Goal: Task Accomplishment & Management: Use online tool/utility

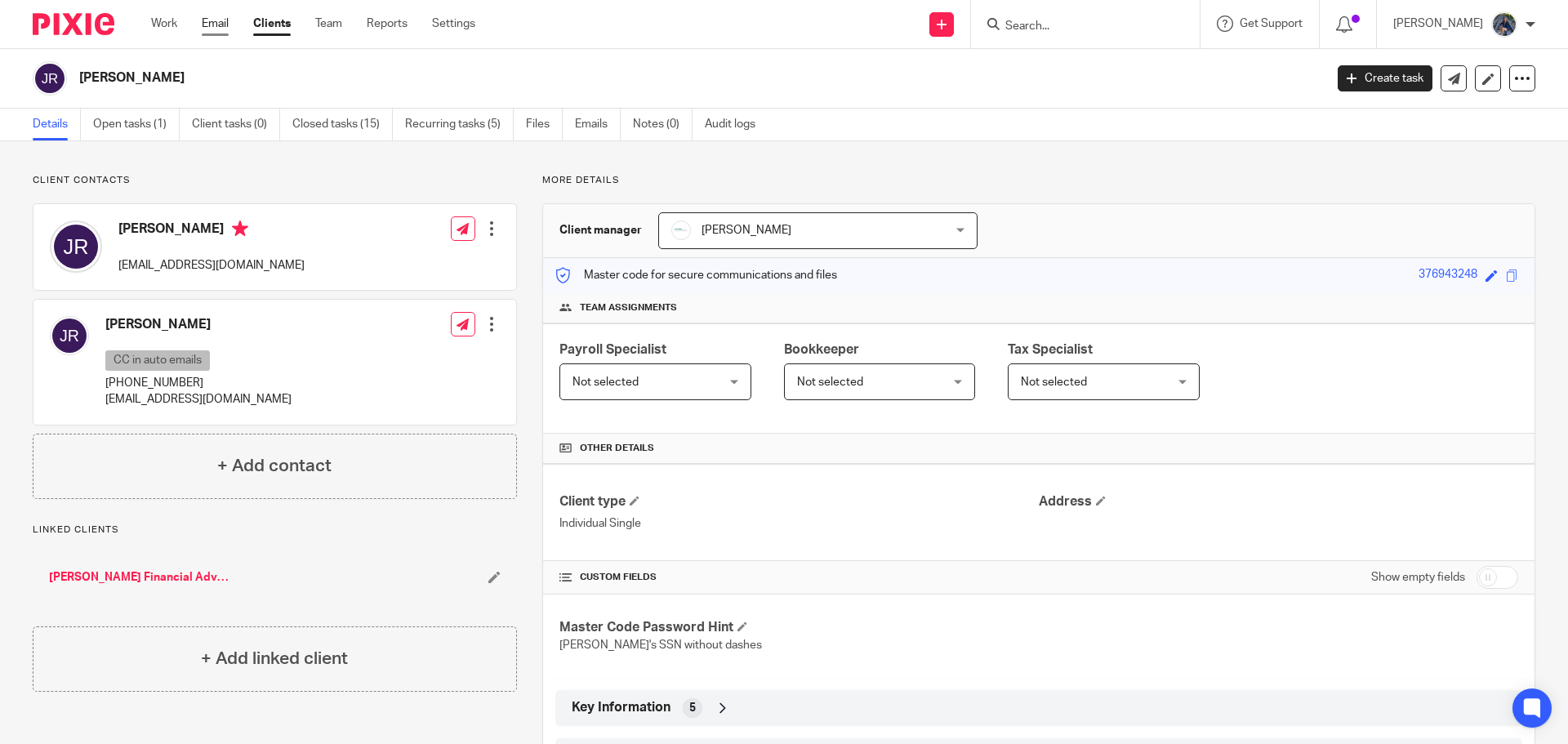
click at [211, 24] on link "Email" at bounding box center [215, 23] width 27 height 17
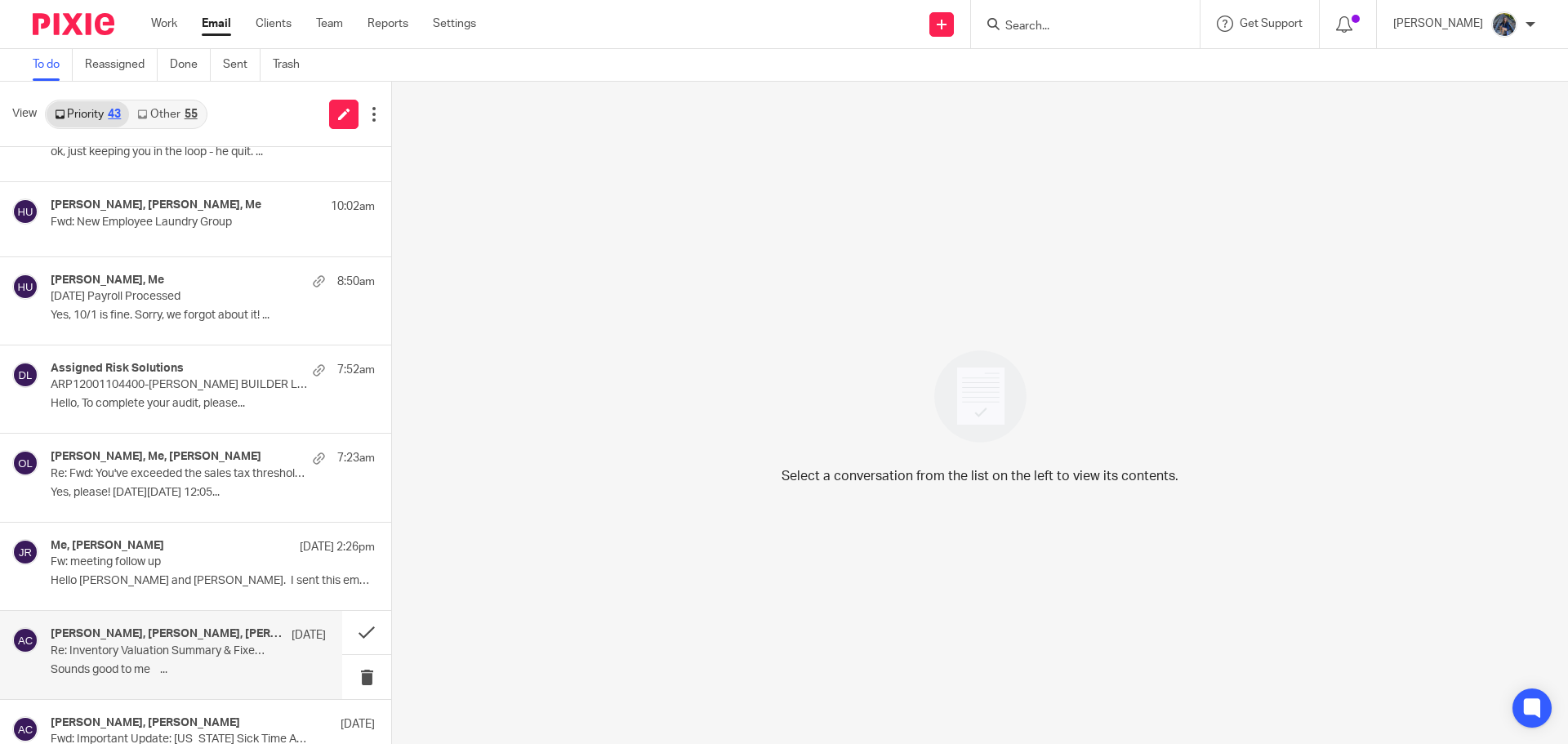
scroll to position [82, 0]
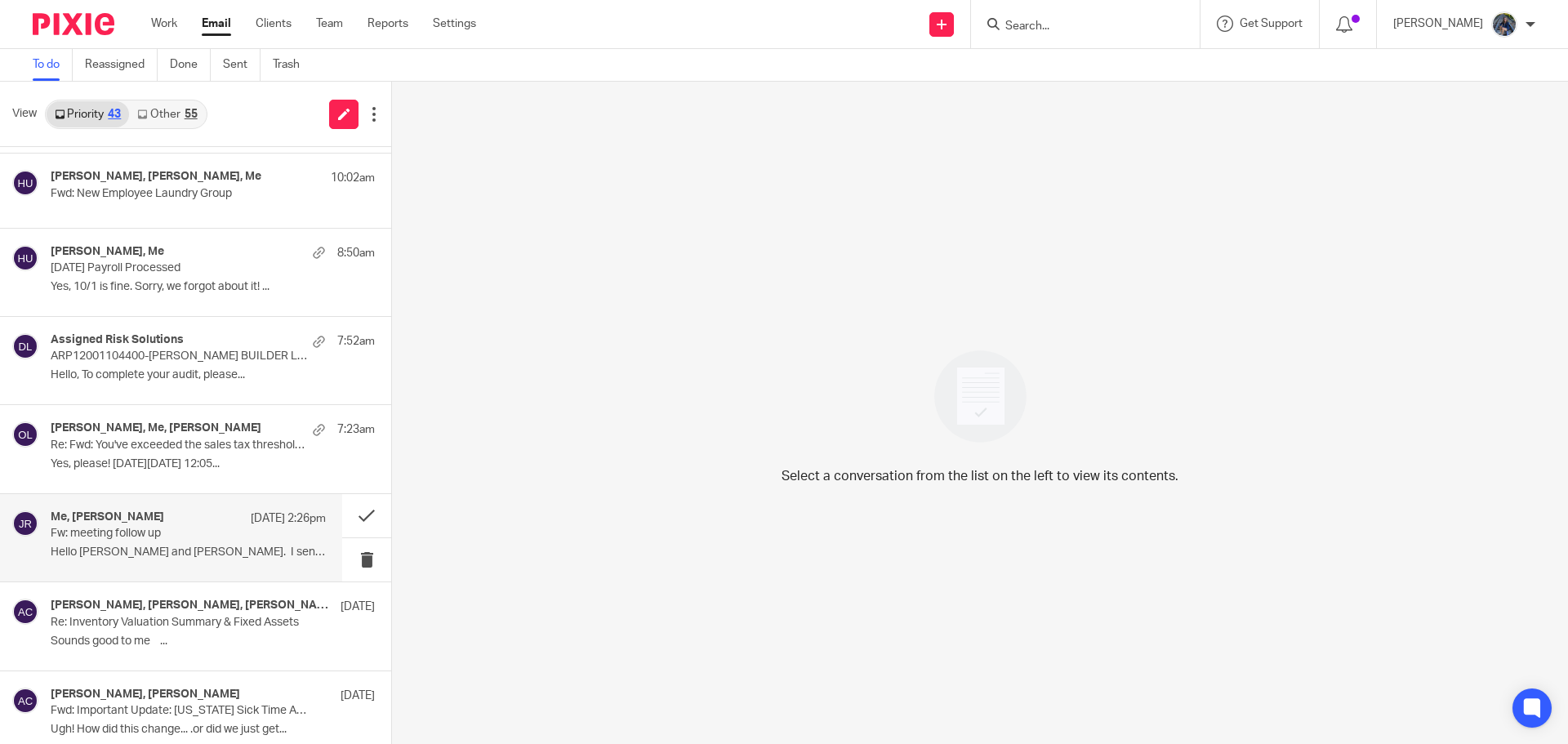
click at [126, 537] on p "Fw: meeting follow up" at bounding box center [161, 534] width 221 height 14
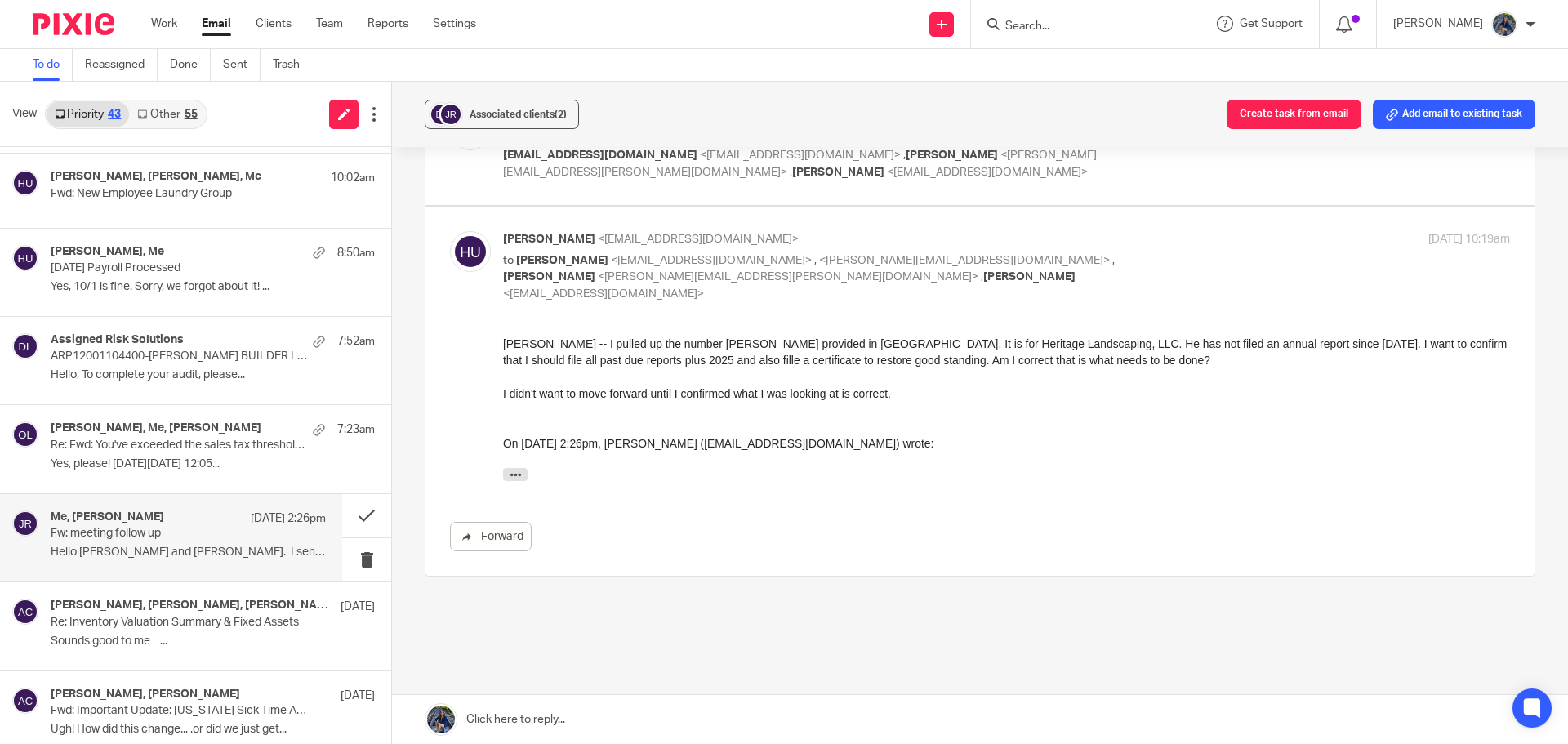
scroll to position [137, 0]
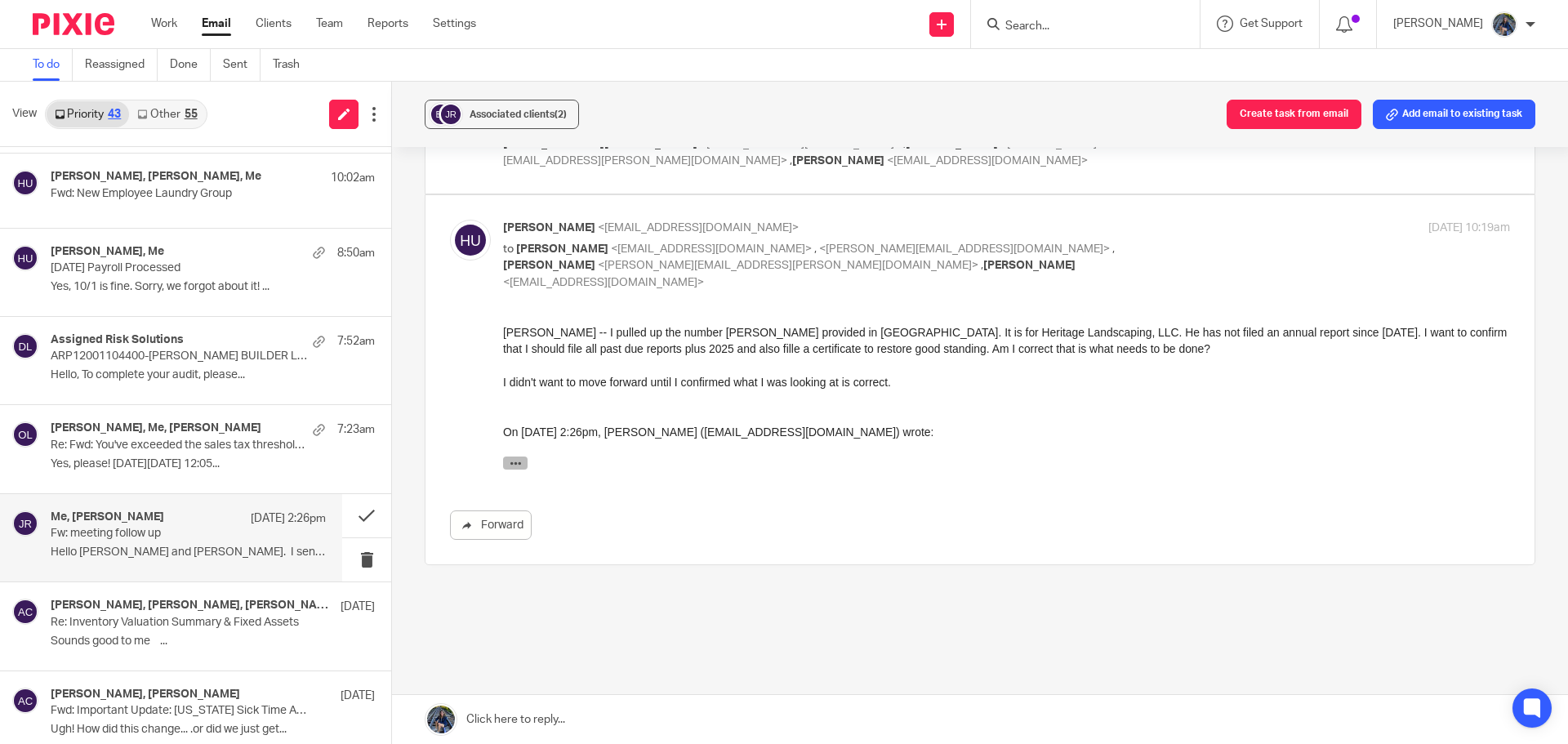
click at [513, 466] on icon "button" at bounding box center [516, 463] width 12 height 12
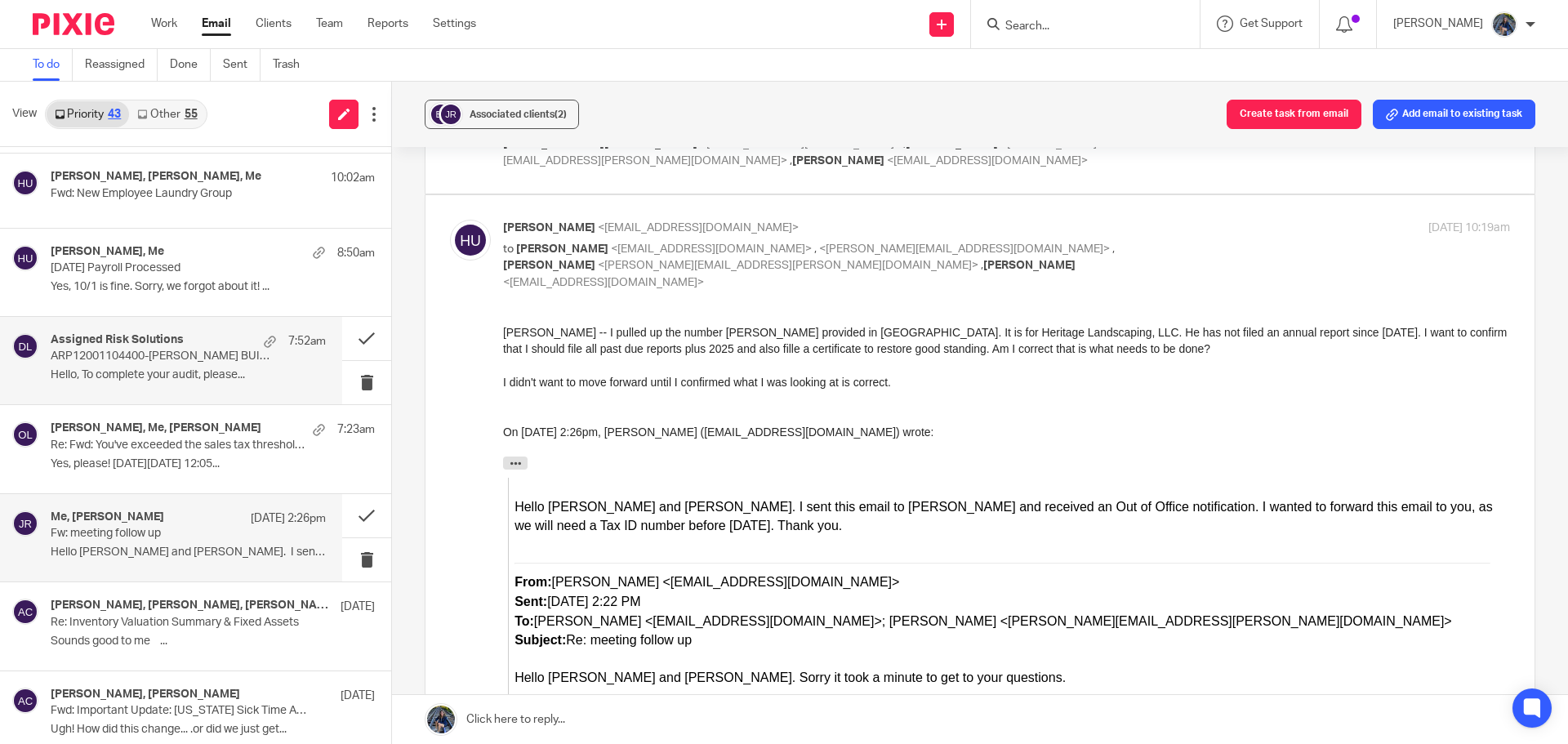
click at [179, 365] on div "Assigned Risk Solutions 7:52am ARP12001104400-DOUG KUIPER BUILDER LLC-Assigned …" at bounding box center [188, 360] width 275 height 55
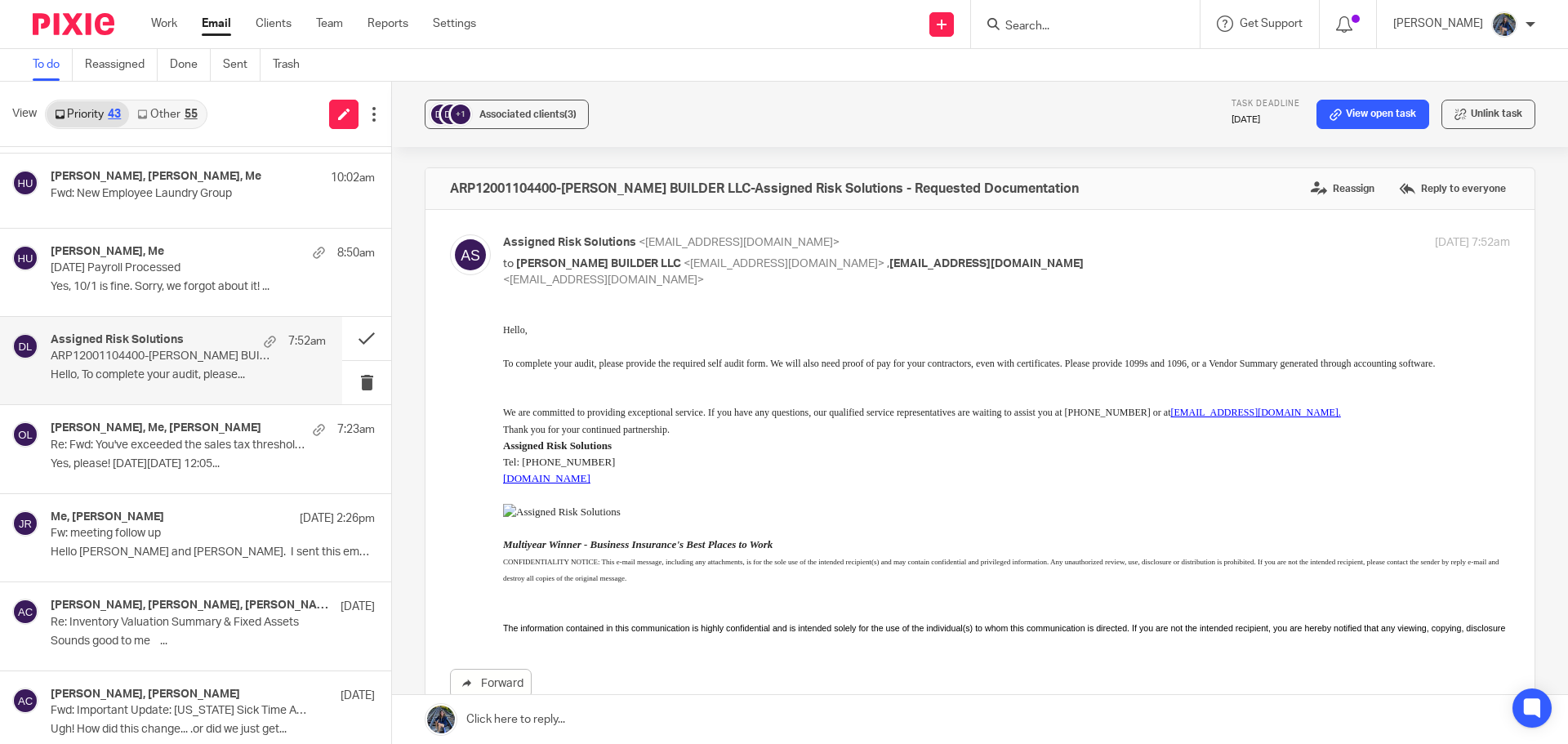
scroll to position [0, 0]
click at [1373, 118] on link "View open task" at bounding box center [1373, 115] width 113 height 30
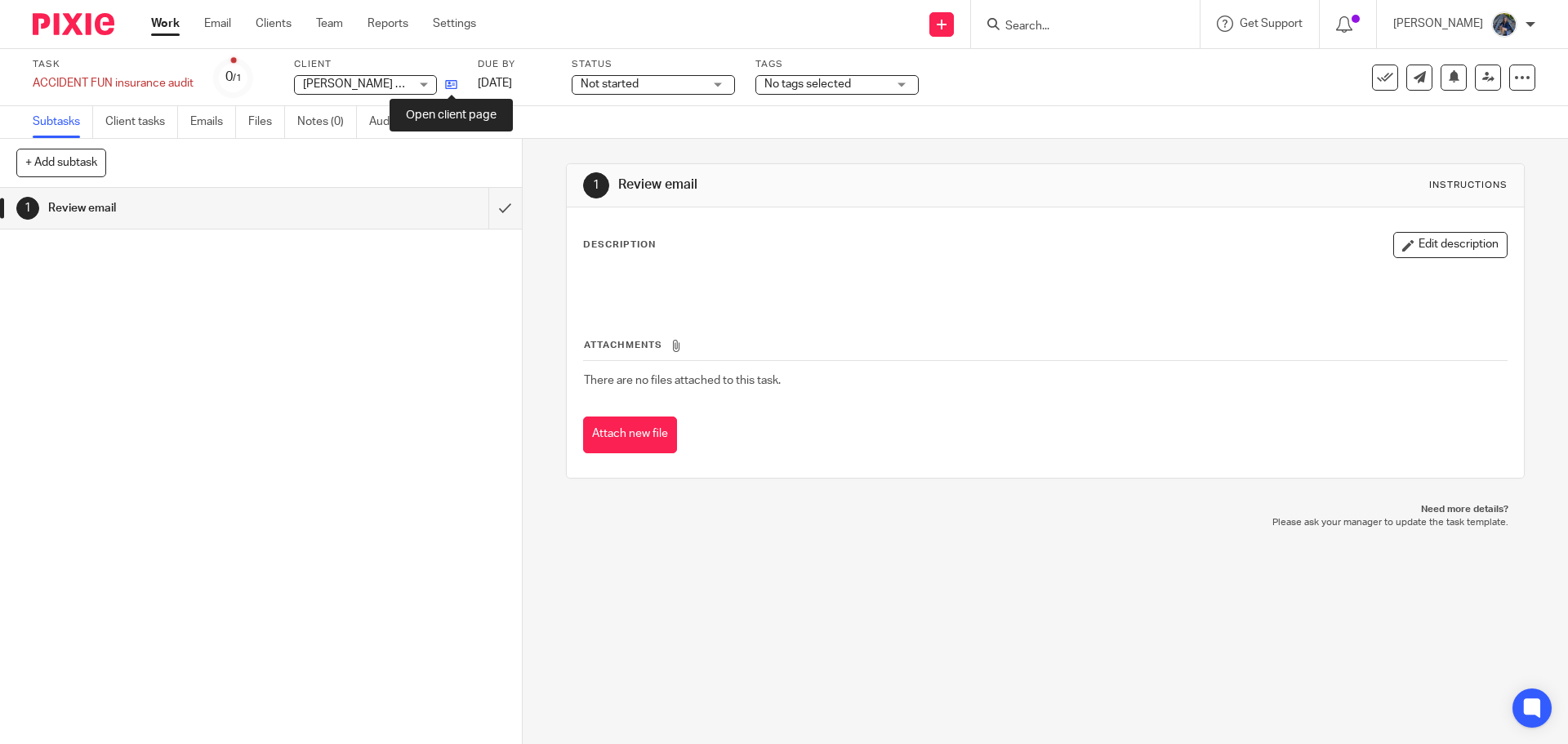
click at [454, 90] on icon at bounding box center [451, 84] width 12 height 12
click at [1038, 23] on input "Search" at bounding box center [1077, 27] width 147 height 15
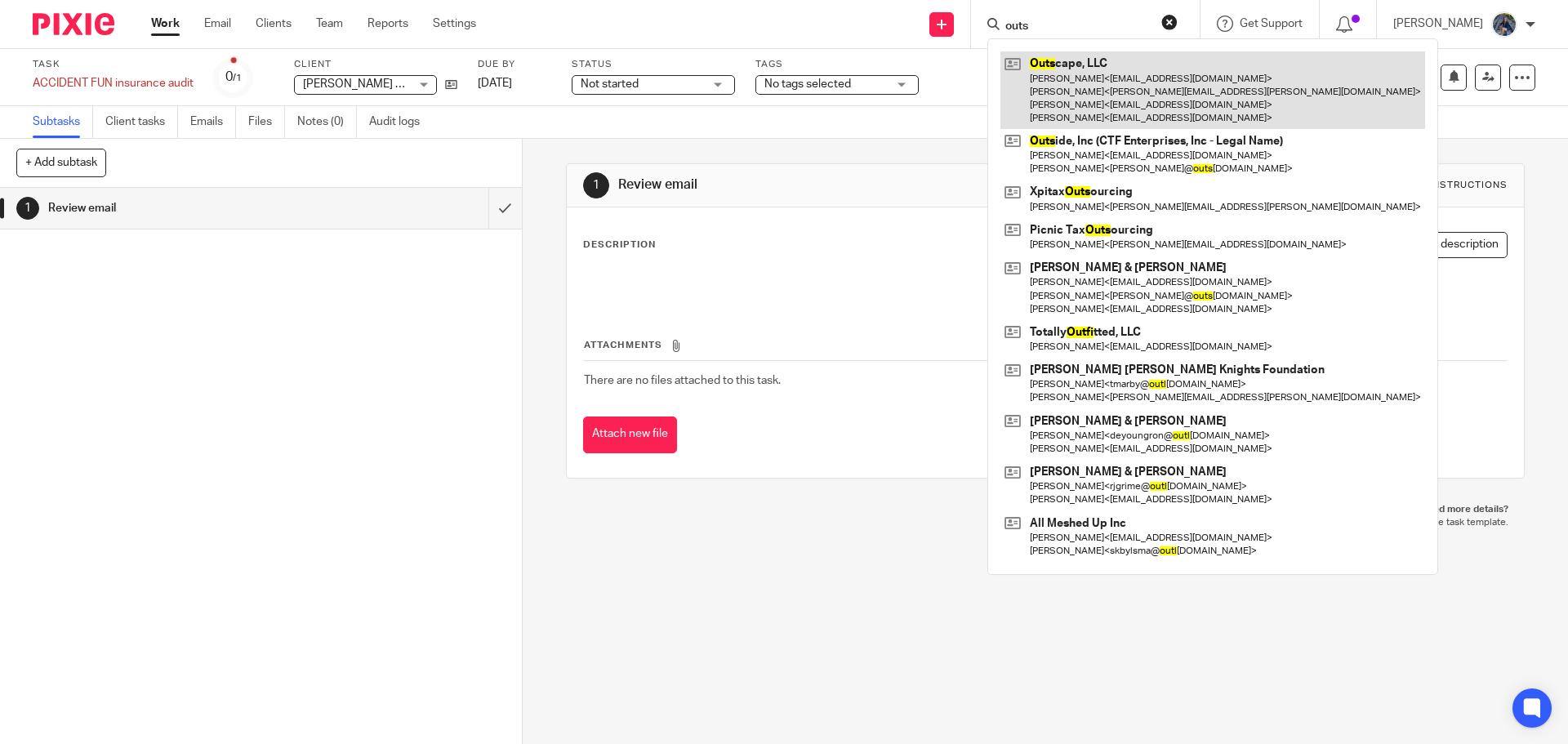
type input "outs"
click at [1157, 86] on link at bounding box center [1212, 90] width 424 height 77
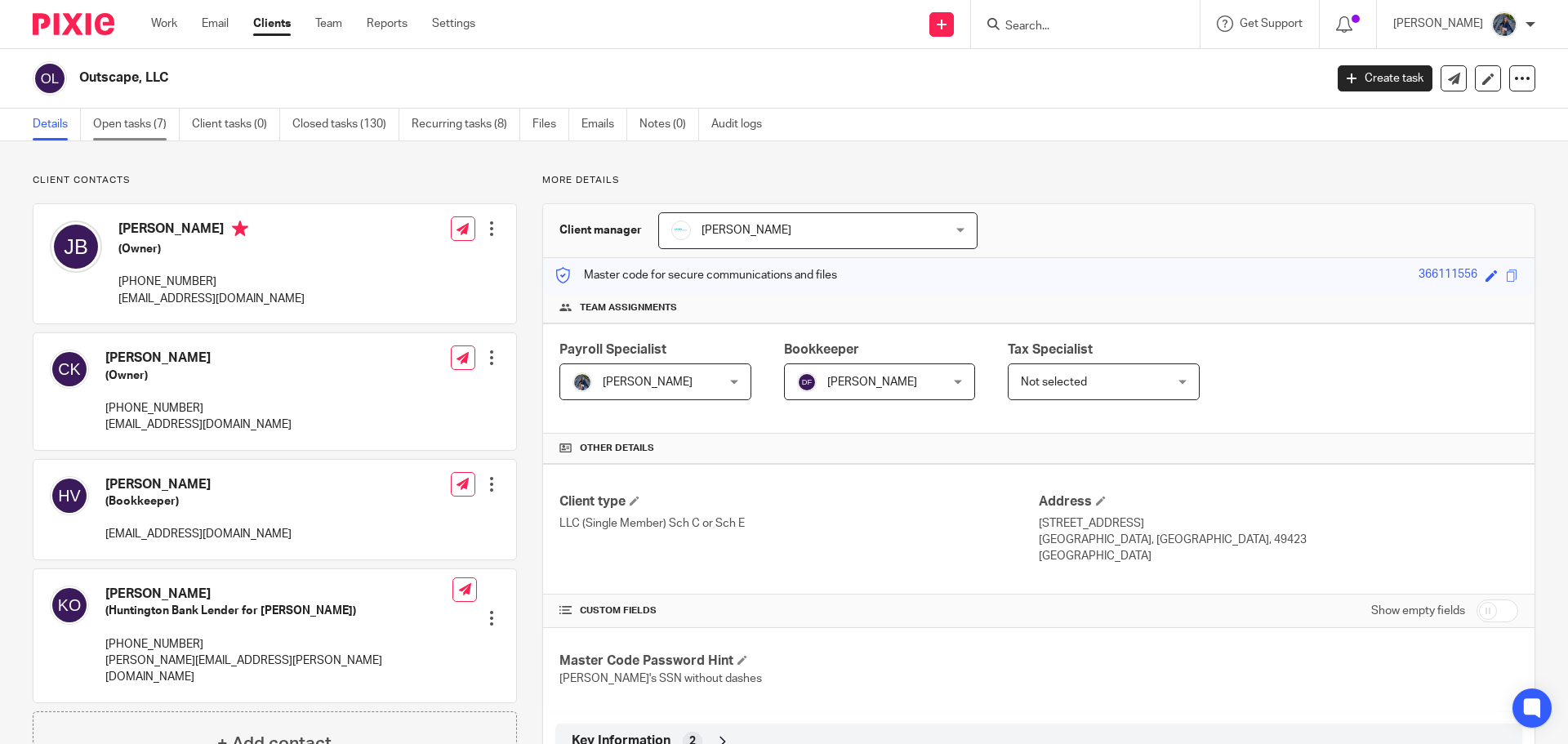
click at [145, 123] on link "Open tasks (7)" at bounding box center [137, 124] width 87 height 32
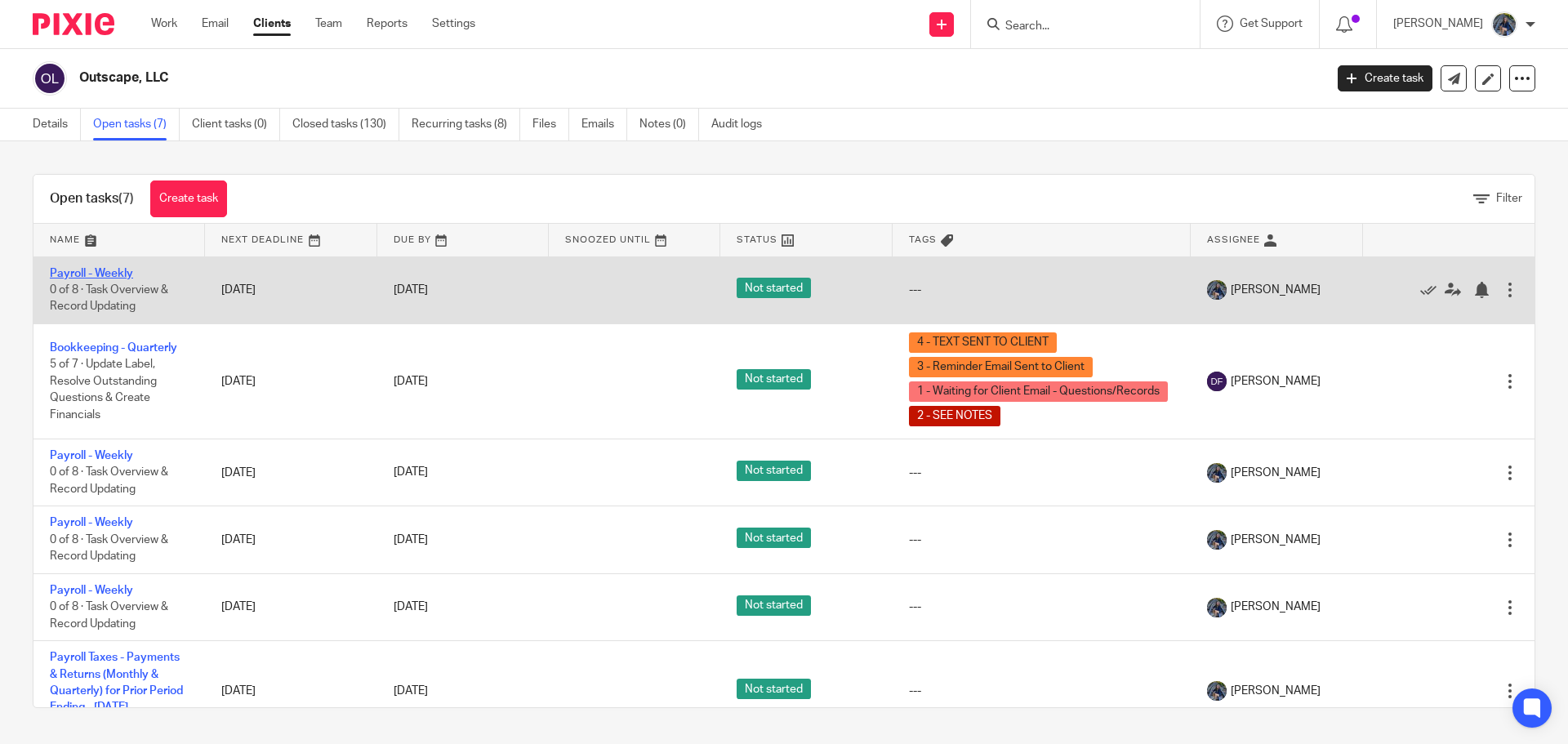
click at [108, 275] on link "Payroll - Weekly" at bounding box center [91, 273] width 83 height 11
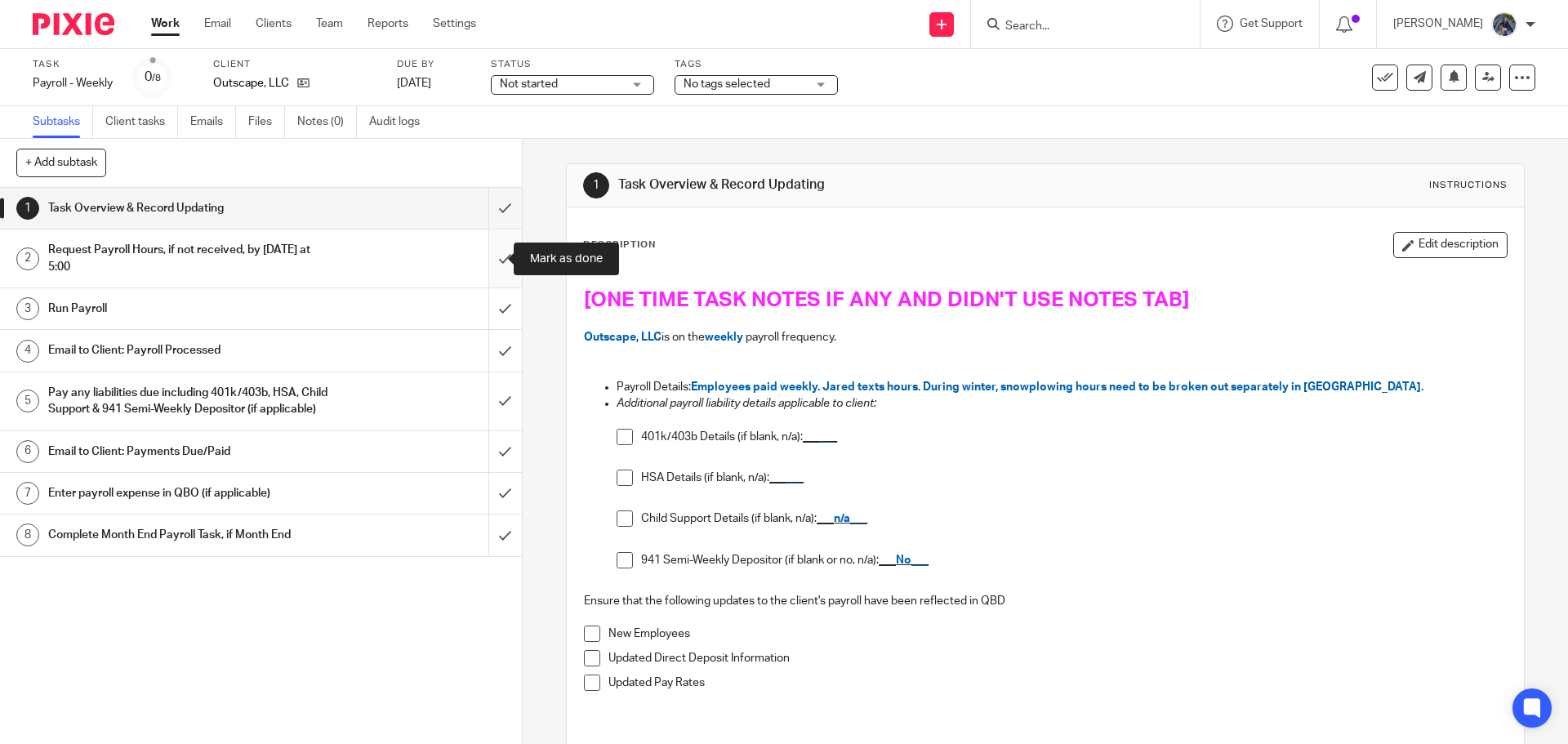
click at [481, 262] on input "submit" at bounding box center [261, 258] width 522 height 58
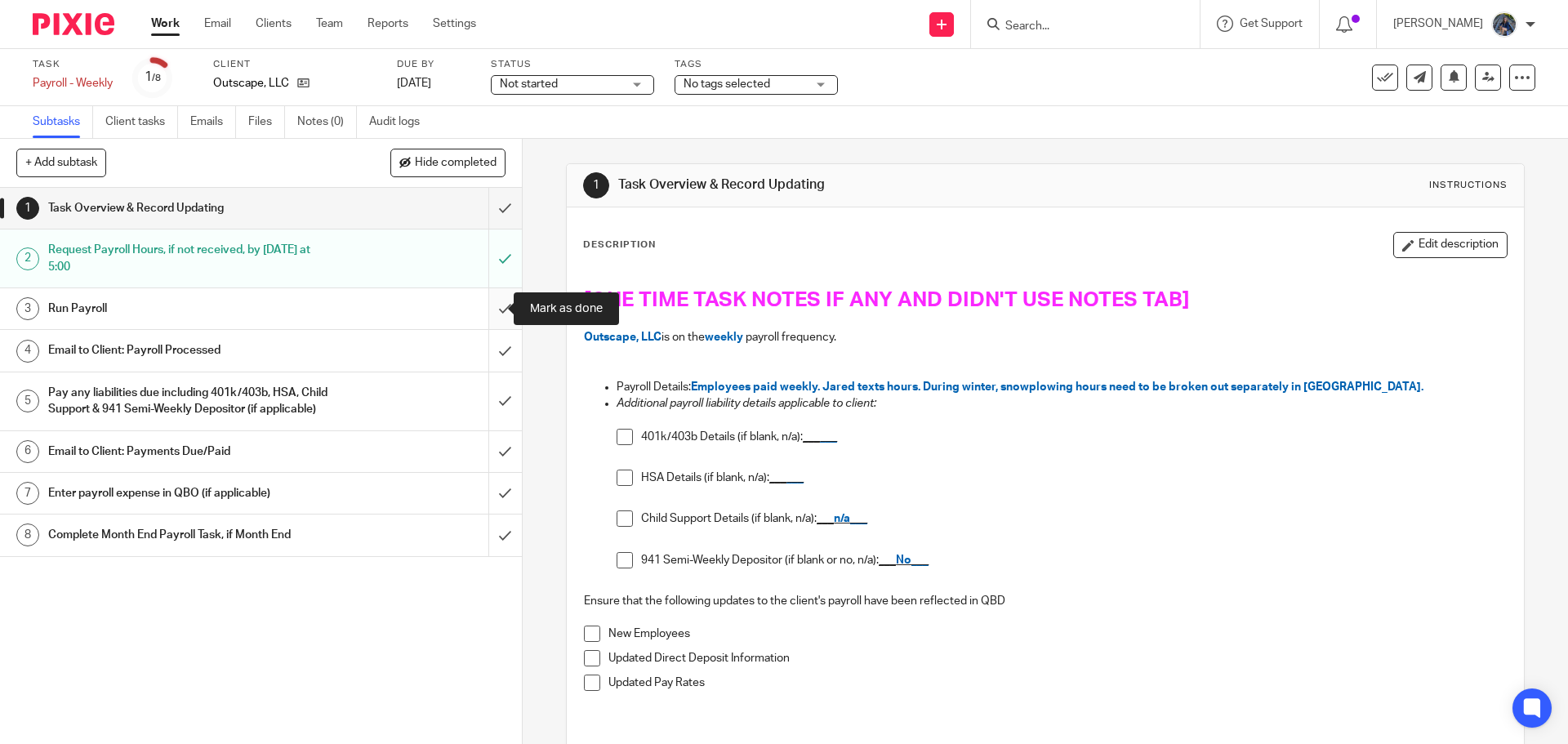
click at [490, 312] on input "submit" at bounding box center [261, 308] width 522 height 41
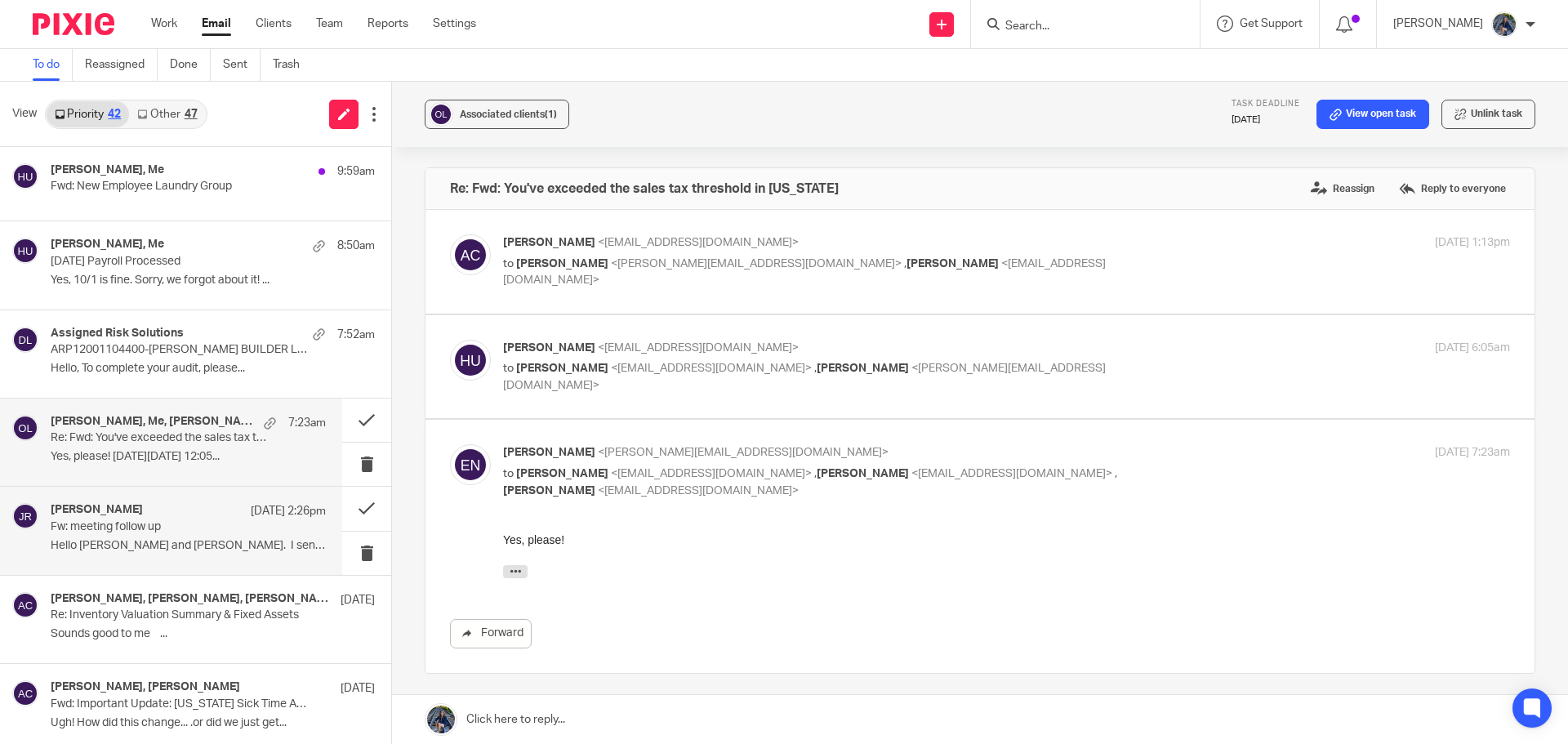
scroll to position [327, 0]
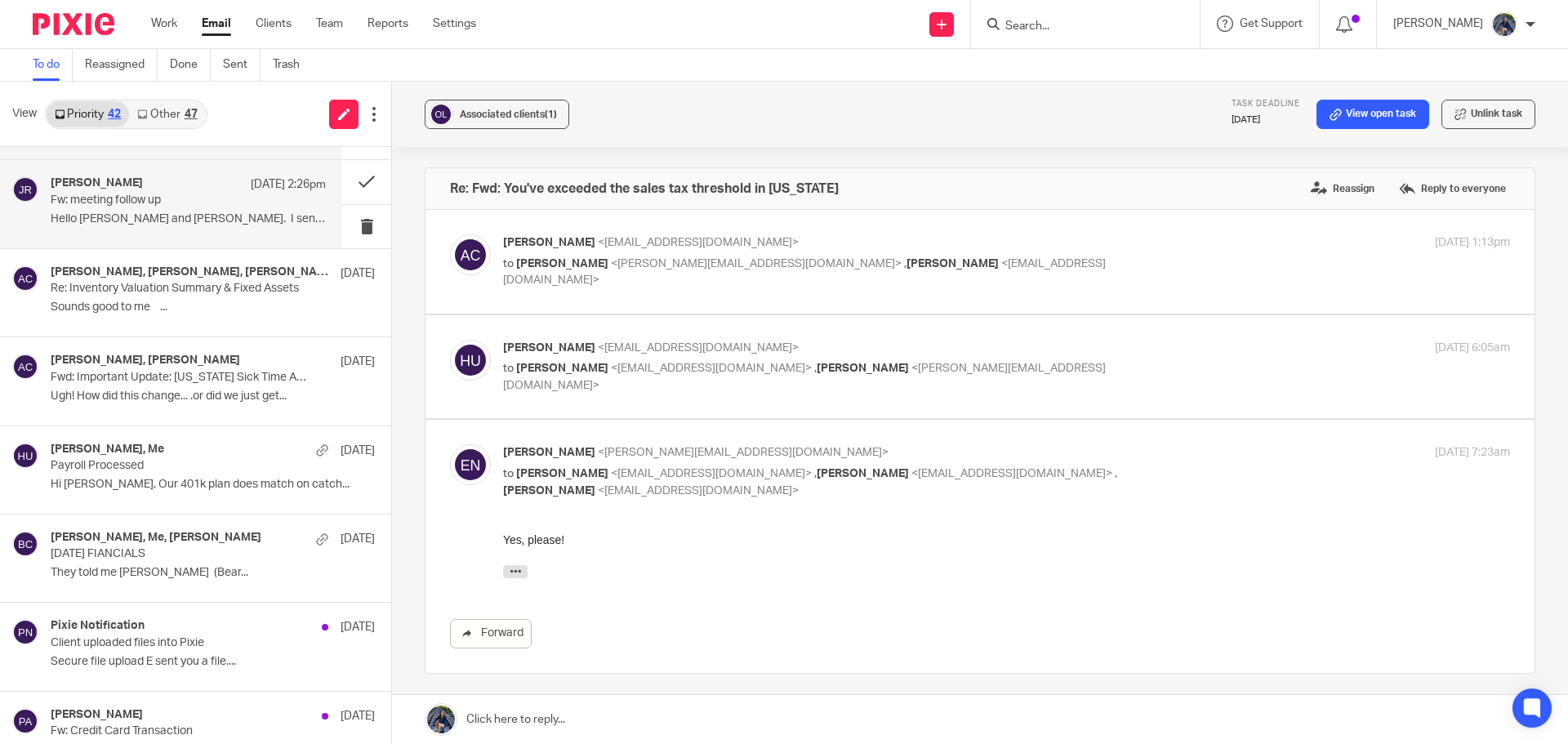
click at [133, 212] on p "Hello Holly and Donna. I sent this email..." at bounding box center [188, 219] width 275 height 14
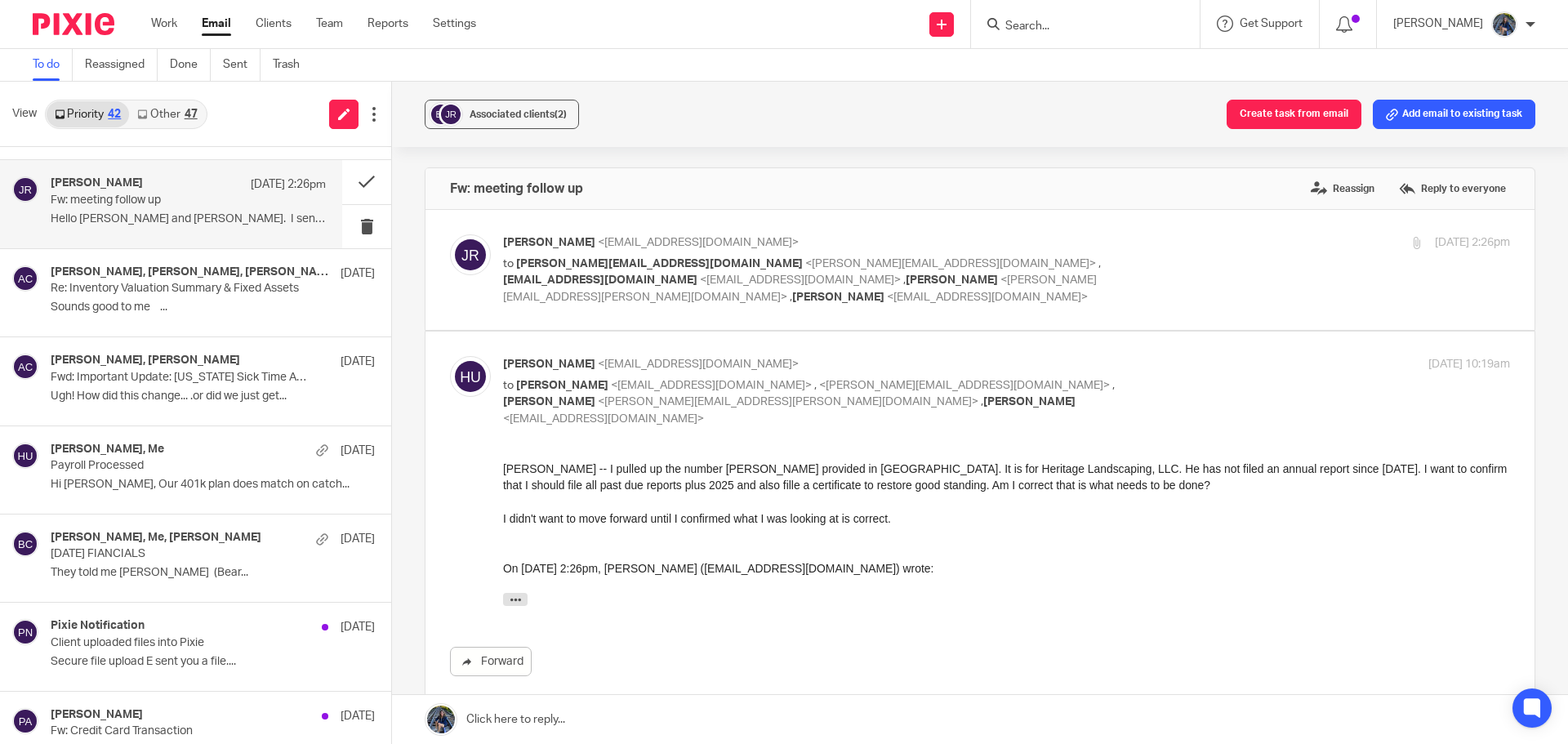
scroll to position [0, 0]
click at [638, 282] on span "<becky.anderson@edwardjones.com>" at bounding box center [799, 289] width 594 height 29
checkbox input "true"
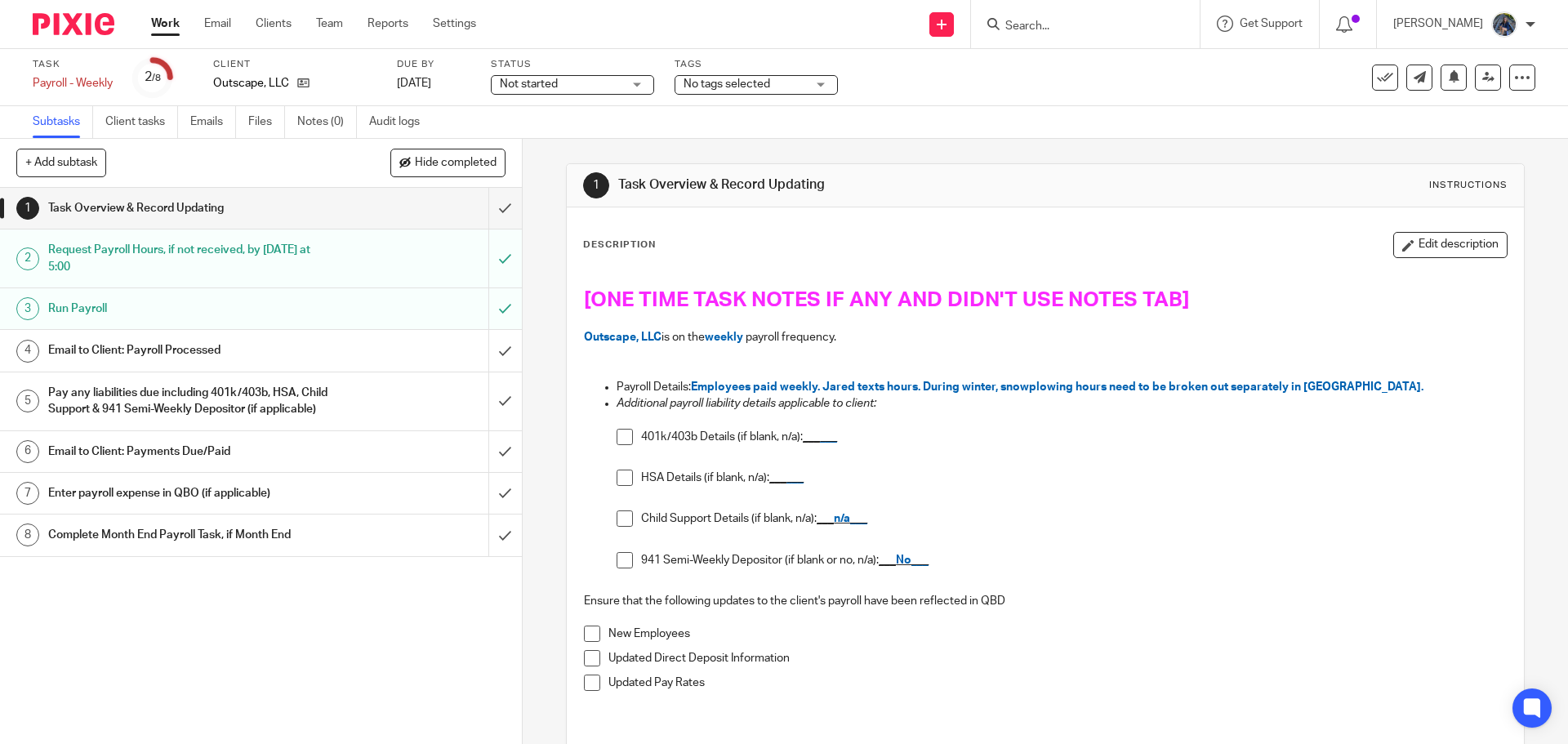
click at [195, 357] on h1 "Email to Client: Payroll Processed" at bounding box center [189, 351] width 283 height 24
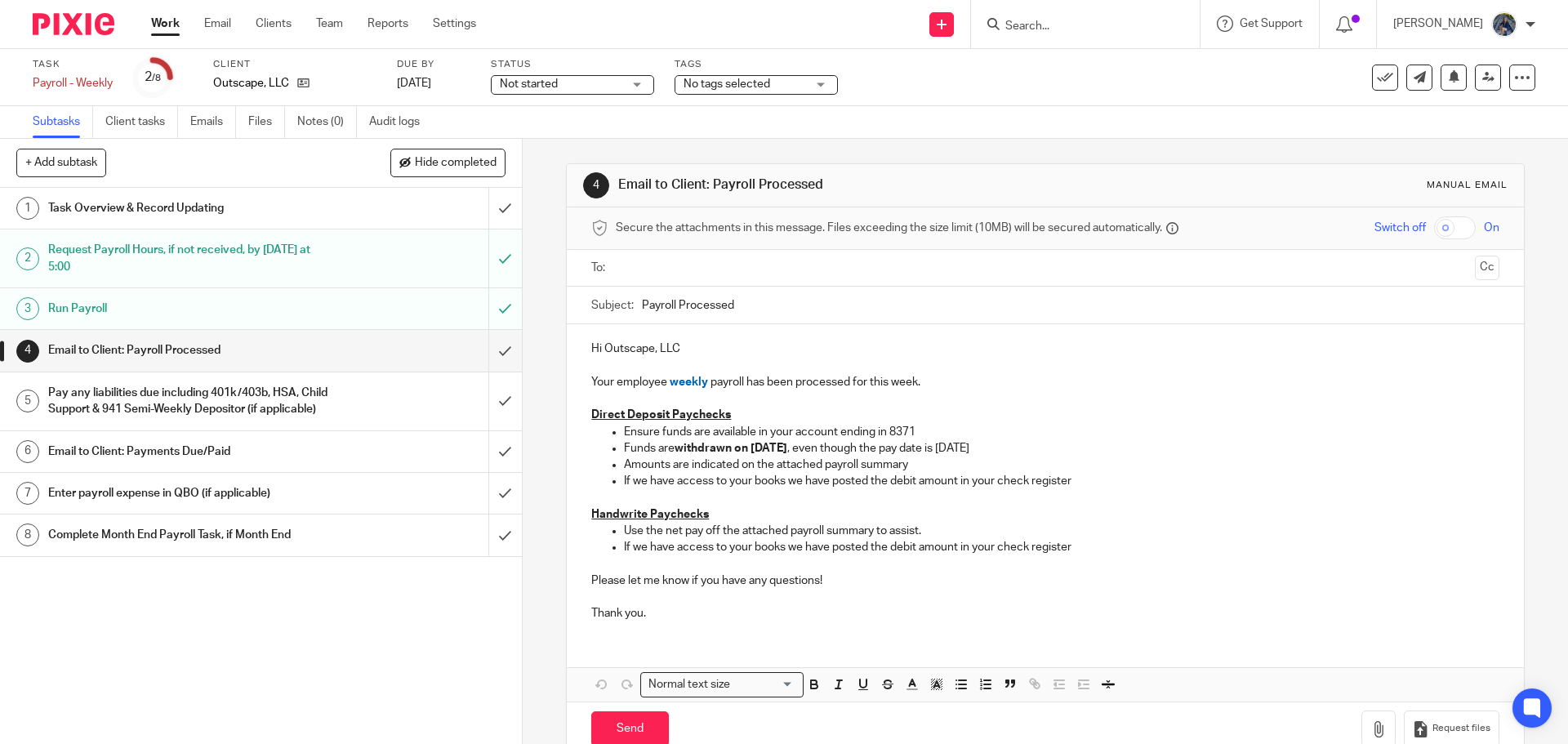
click at [657, 271] on input "text" at bounding box center [1044, 269] width 846 height 19
click at [636, 305] on div "Subject: Payroll Processed" at bounding box center [1044, 309] width 907 height 37
click at [642, 305] on input "Payroll Processed" at bounding box center [1070, 309] width 857 height 37
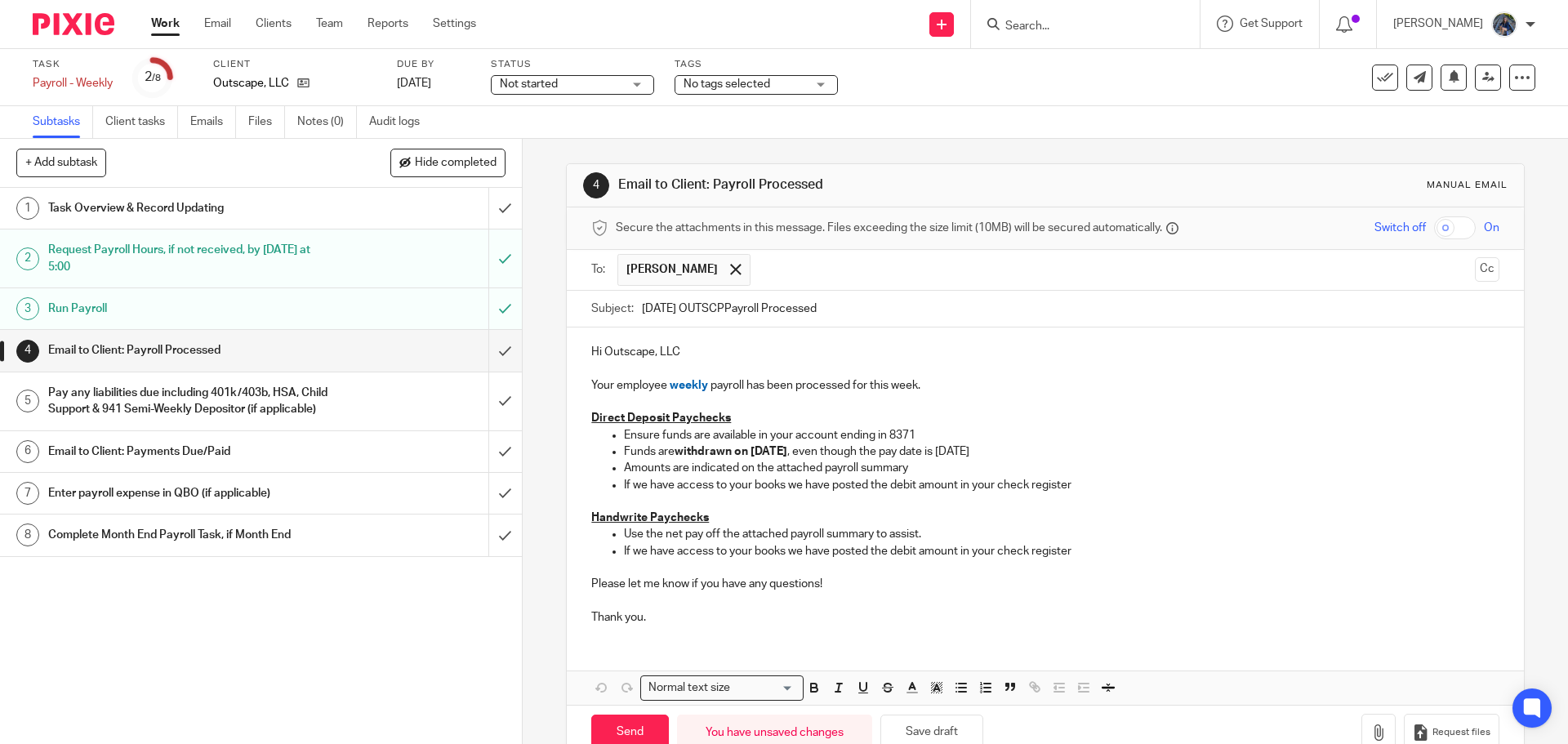
click at [717, 309] on input "09.26.25 OUTSCPPayroll Processed" at bounding box center [1070, 309] width 857 height 37
type input "09.26.25 OUTSCAPE ayroll Processed"
drag, startPoint x: 620, startPoint y: 486, endPoint x: 797, endPoint y: 484, distance: 177.0
click at [797, 484] on p "If we have access to your books we have posted the debit amount in your check r…" at bounding box center [1061, 485] width 875 height 17
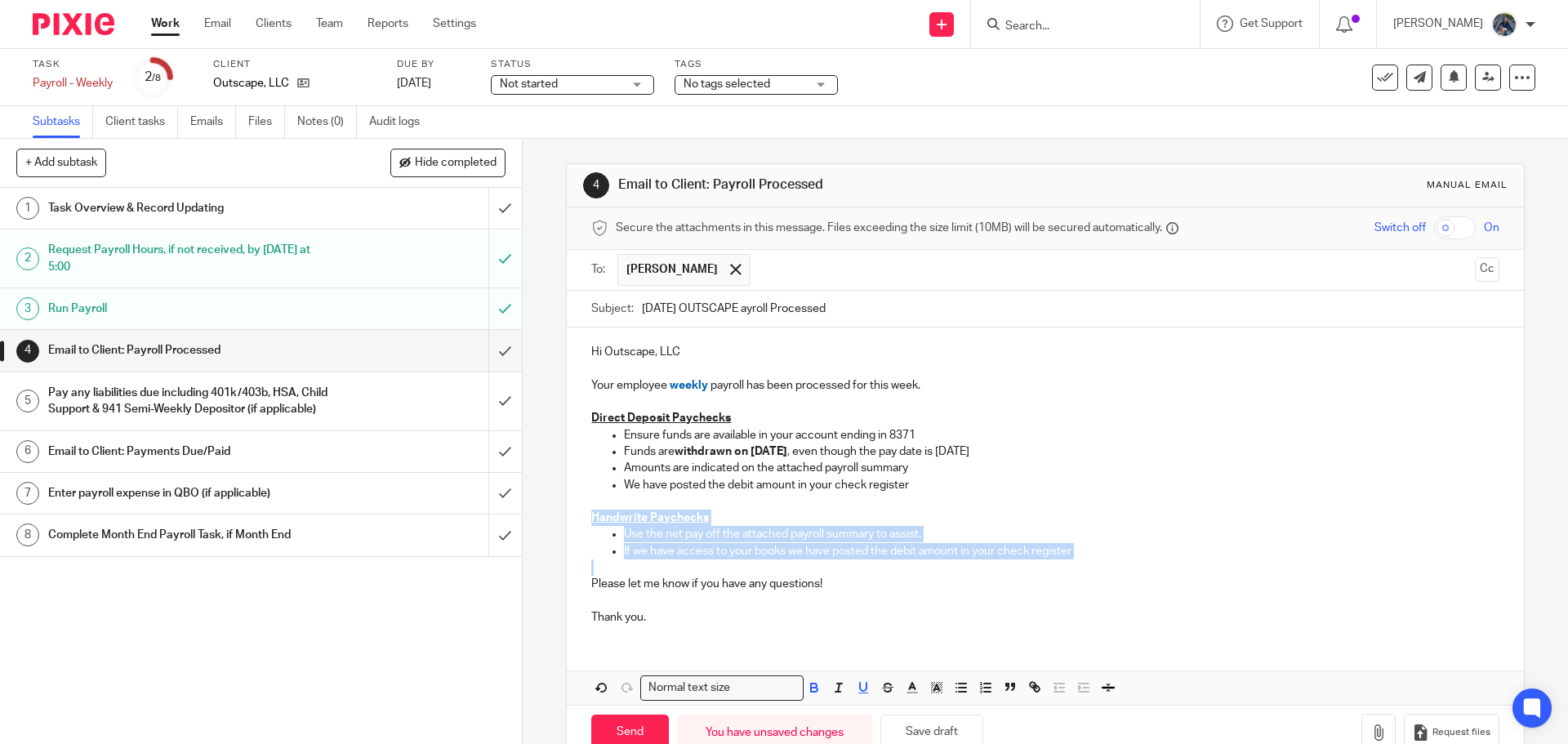
drag, startPoint x: 584, startPoint y: 518, endPoint x: 1146, endPoint y: 563, distance: 563.8
click at [1146, 563] on div "Hi Outscape, LLC Your employee weekly payroll has been processed for this week.…" at bounding box center [1045, 483] width 957 height 311
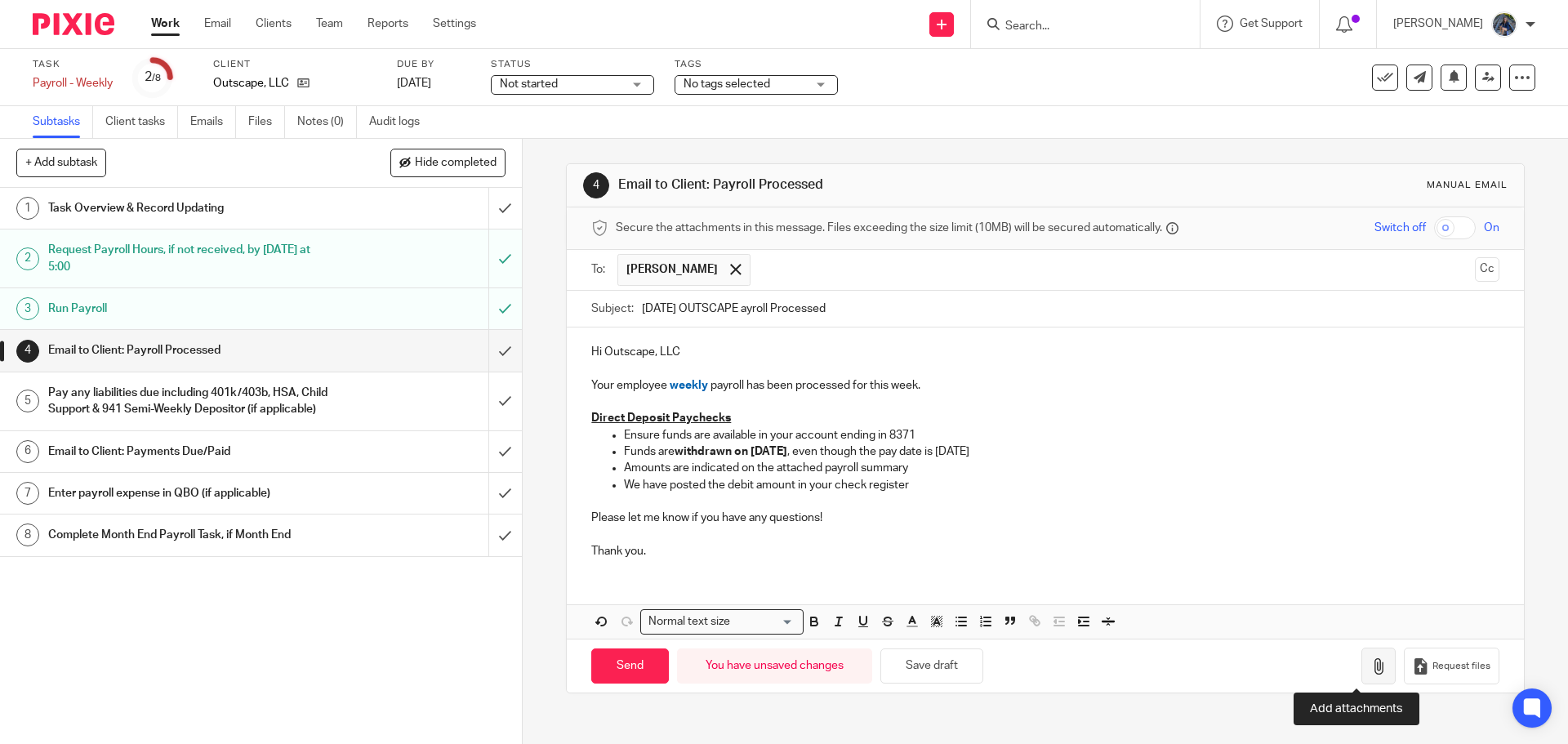
click at [1371, 667] on icon "button" at bounding box center [1378, 667] width 17 height 17
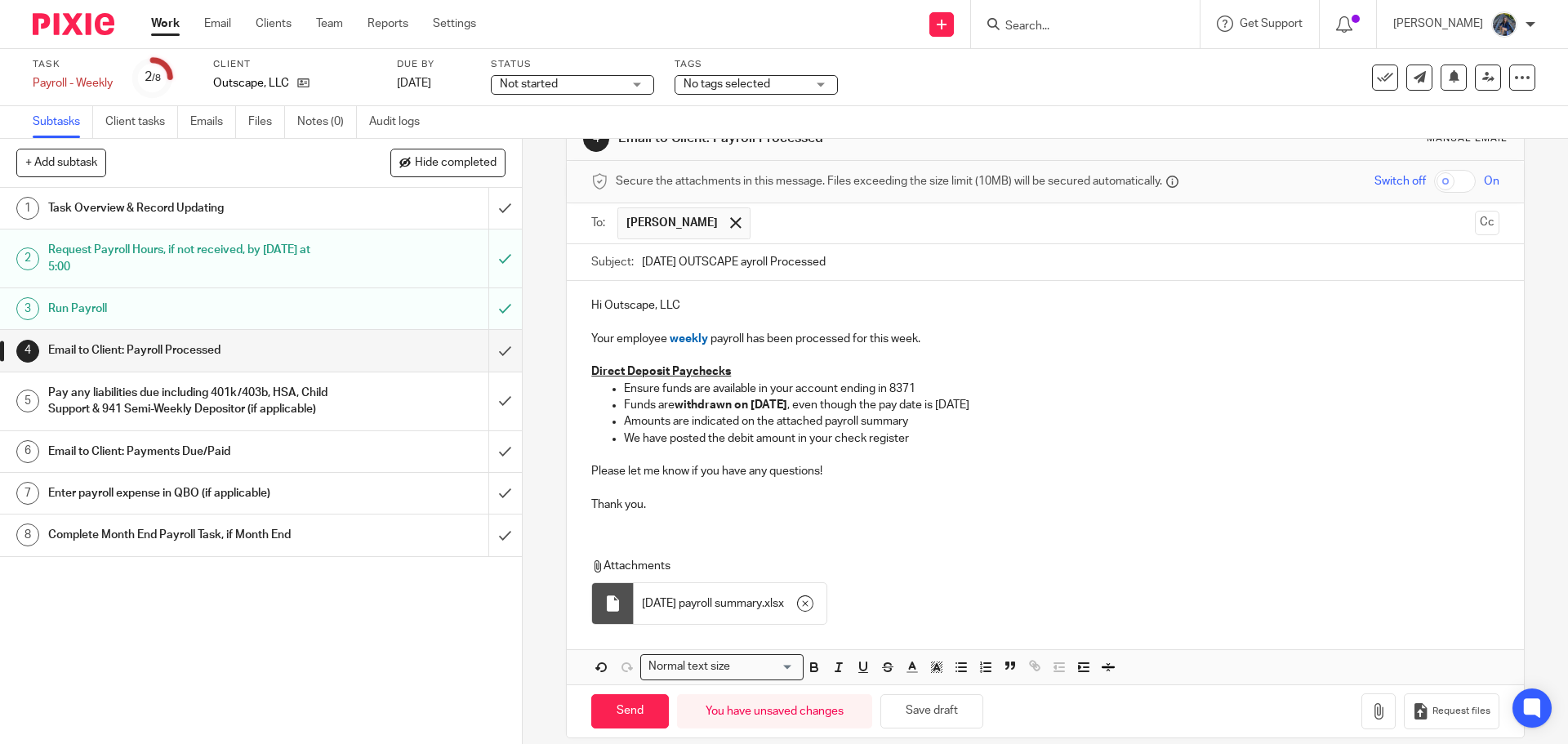
scroll to position [65, 0]
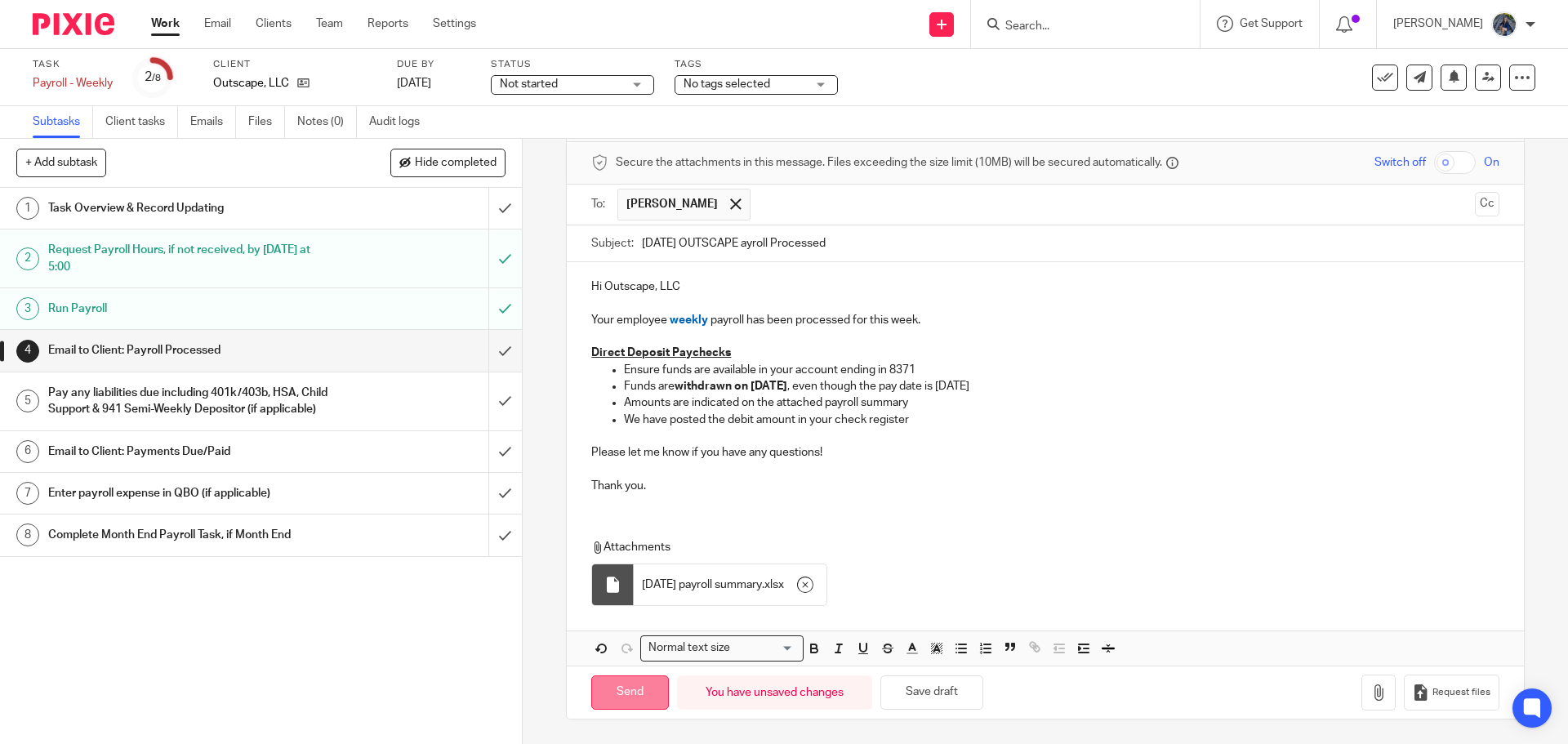
click at [626, 699] on input "Send" at bounding box center [630, 694] width 77 height 35
type input "Sent"
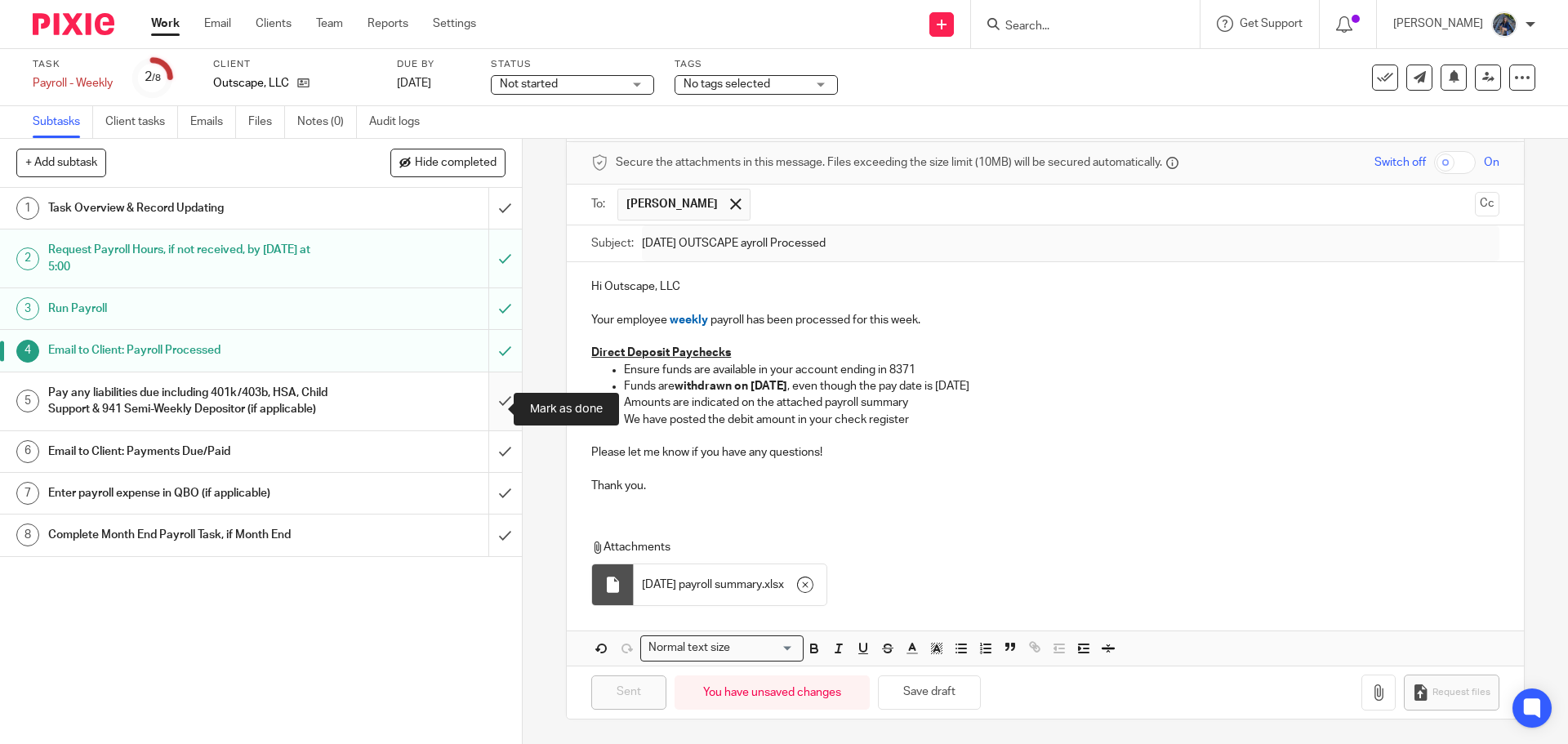
click at [489, 412] on input "submit" at bounding box center [261, 401] width 522 height 58
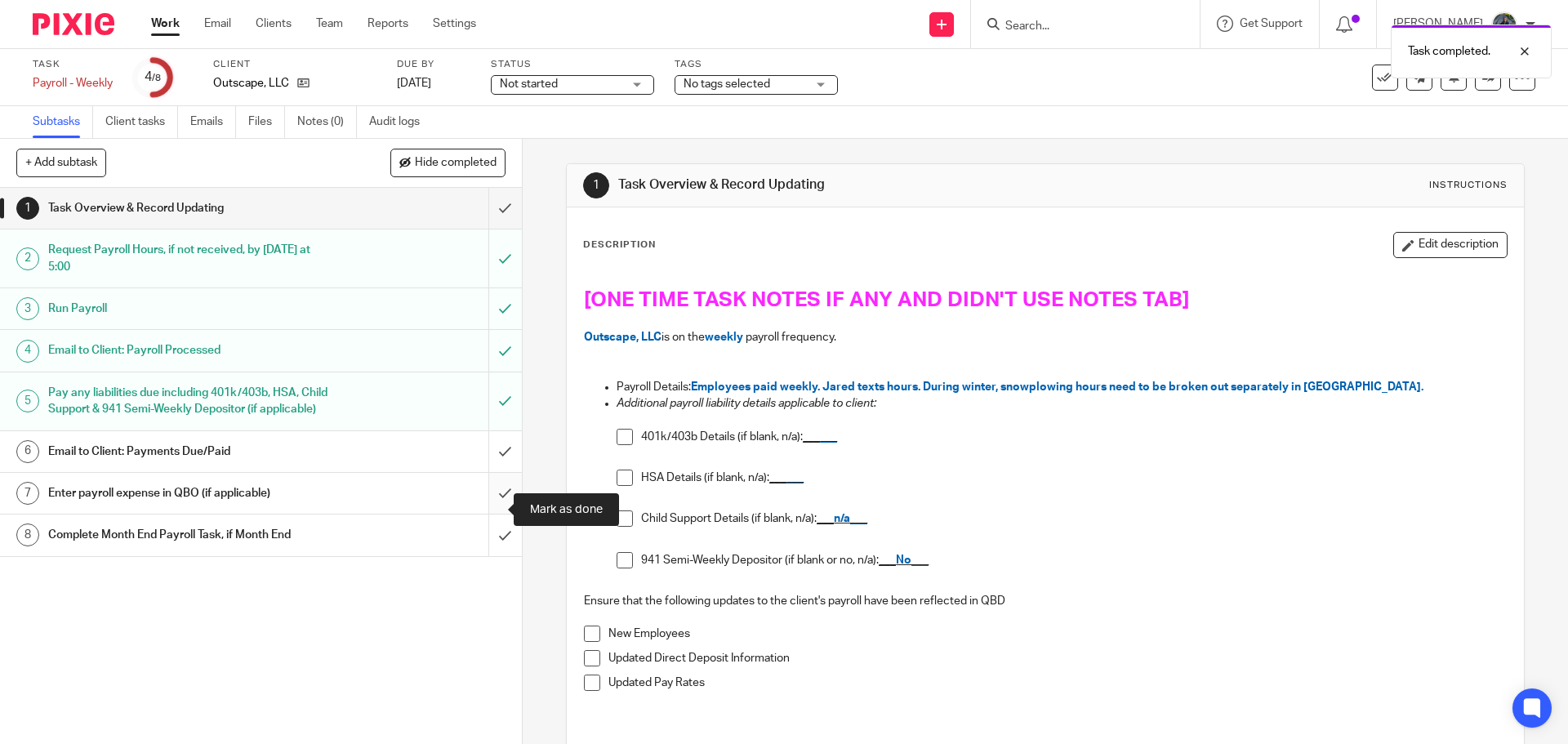
click at [490, 503] on input "submit" at bounding box center [261, 493] width 522 height 41
click at [1523, 49] on div at bounding box center [1512, 51] width 44 height 20
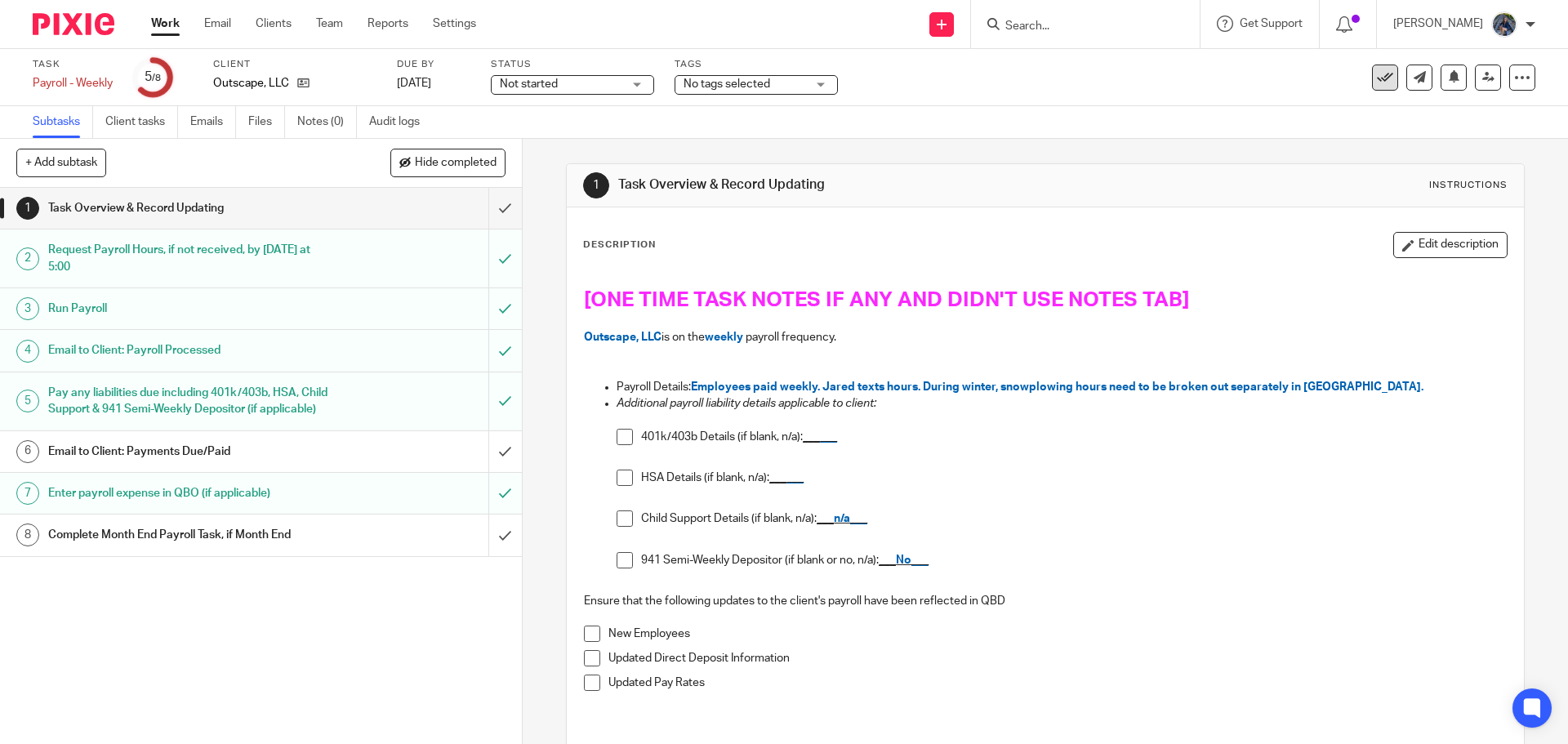
click at [1372, 77] on button at bounding box center [1385, 77] width 26 height 26
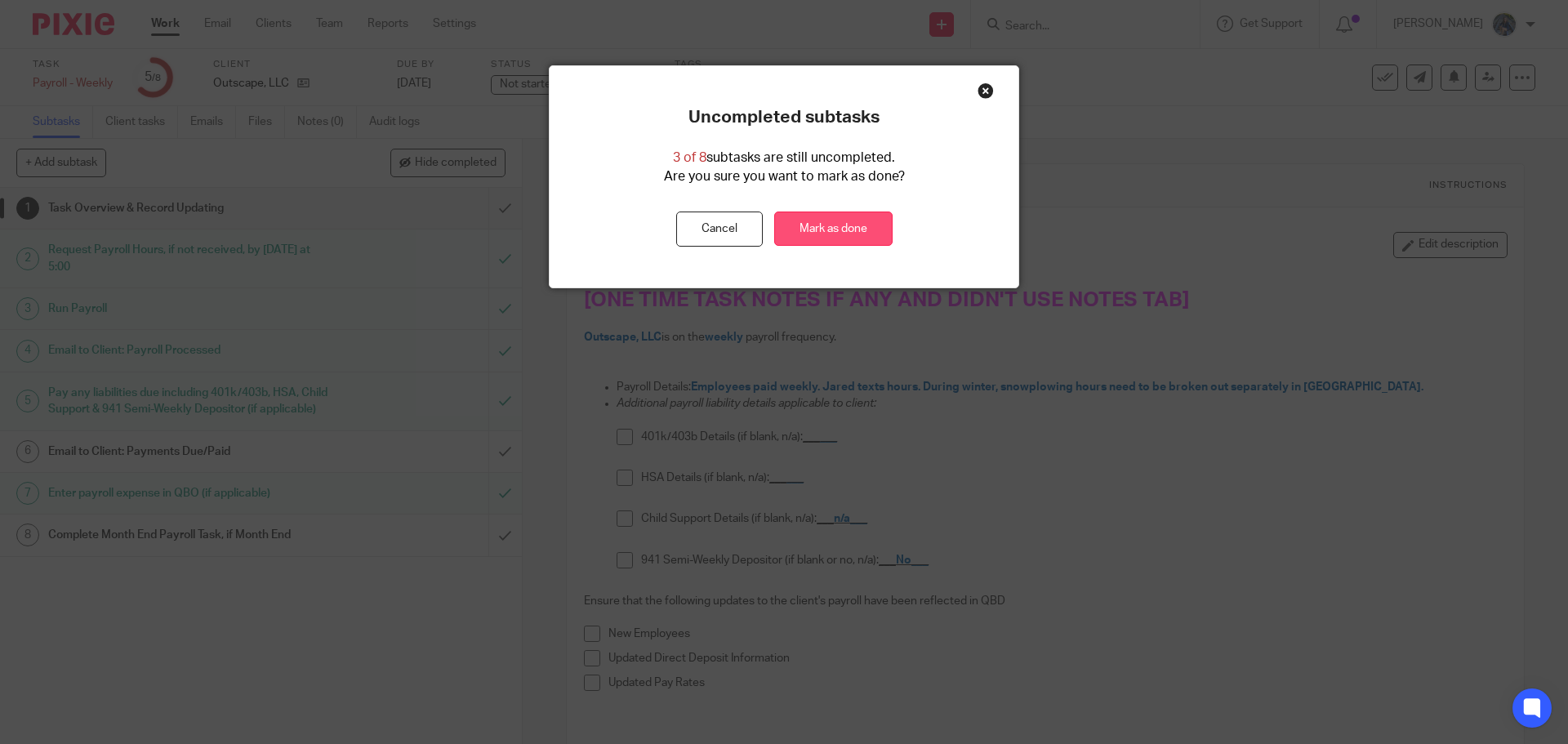
click at [837, 221] on link "Mark as done" at bounding box center [833, 229] width 118 height 35
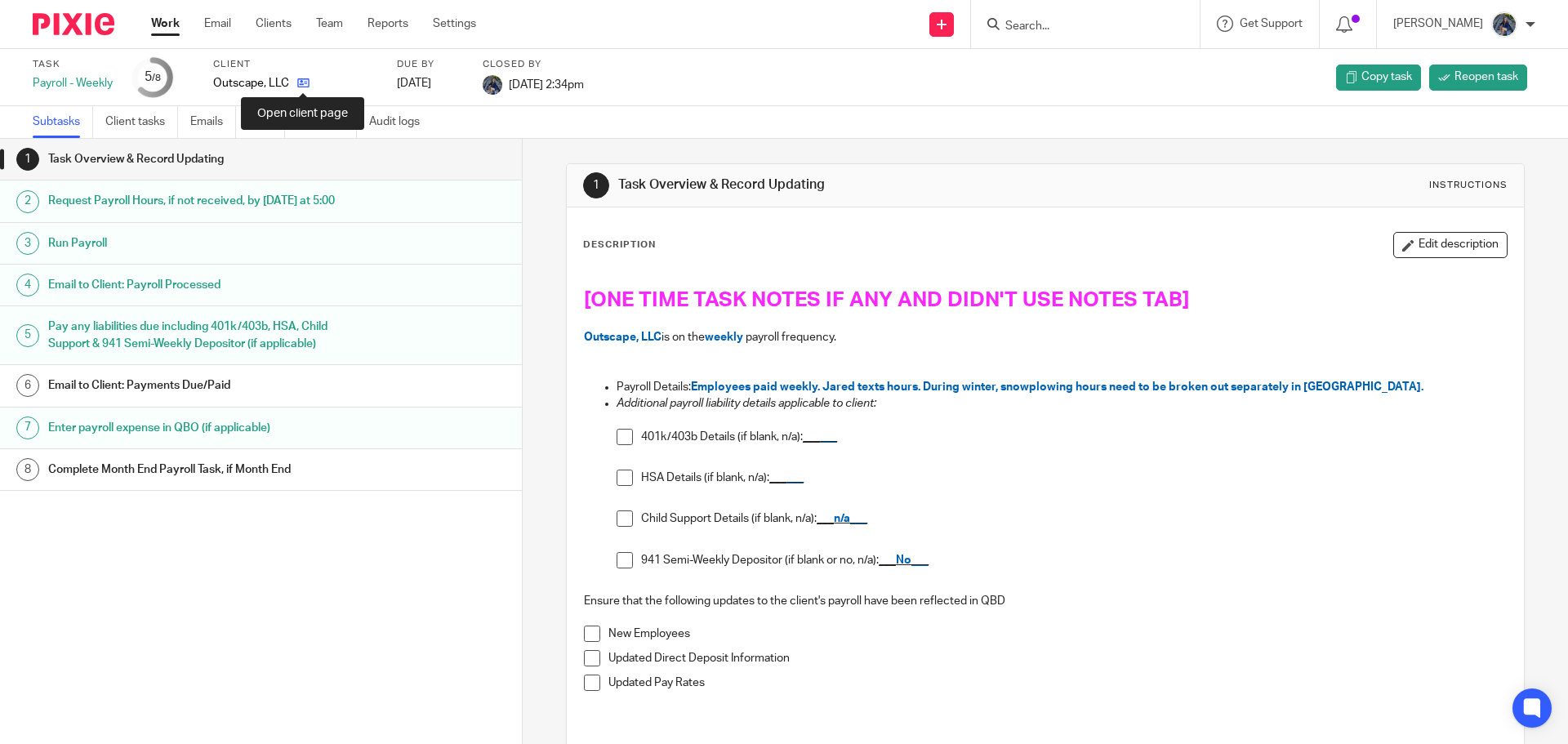
click at [304, 84] on icon at bounding box center [304, 83] width 12 height 12
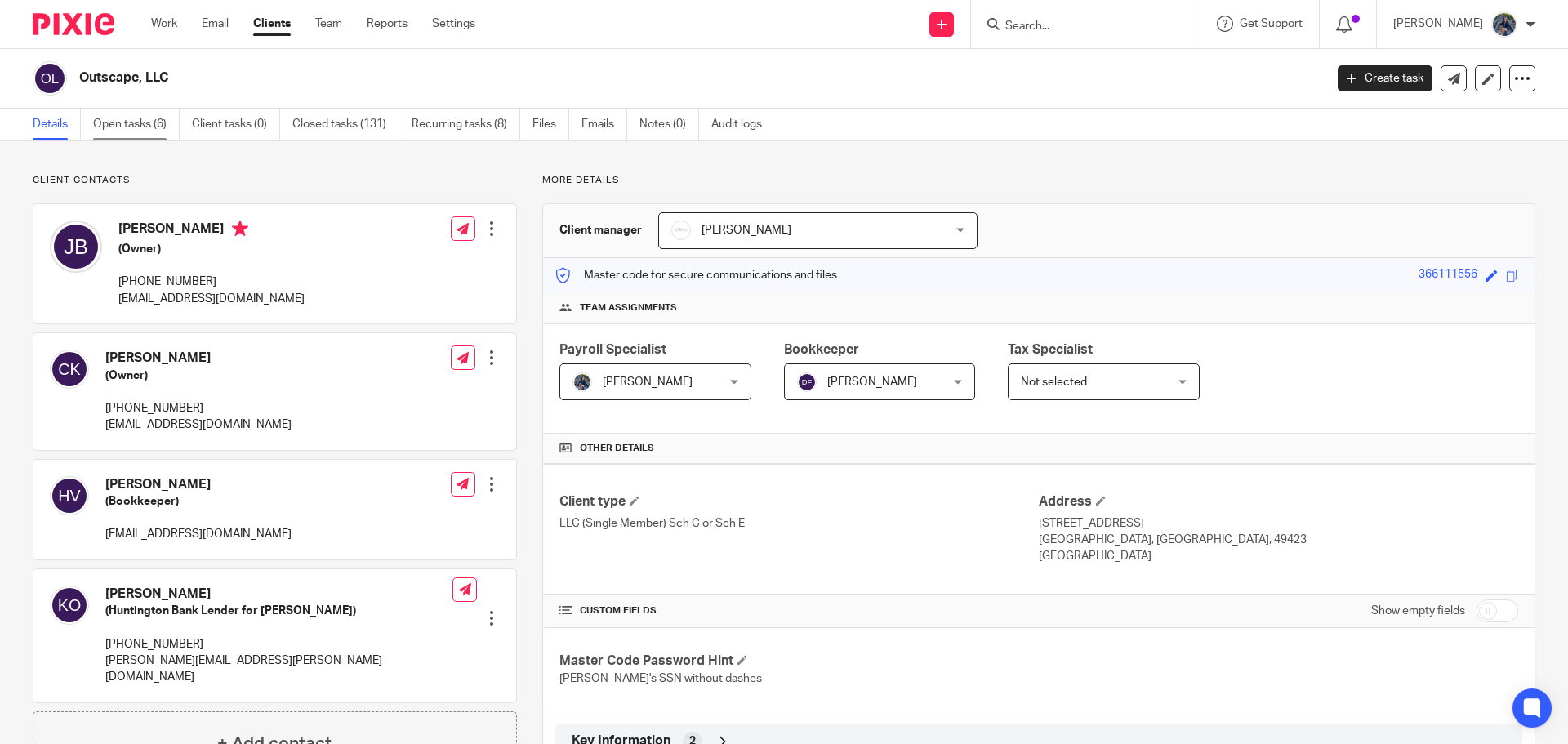
click at [110, 130] on link "Open tasks (6)" at bounding box center [137, 124] width 87 height 32
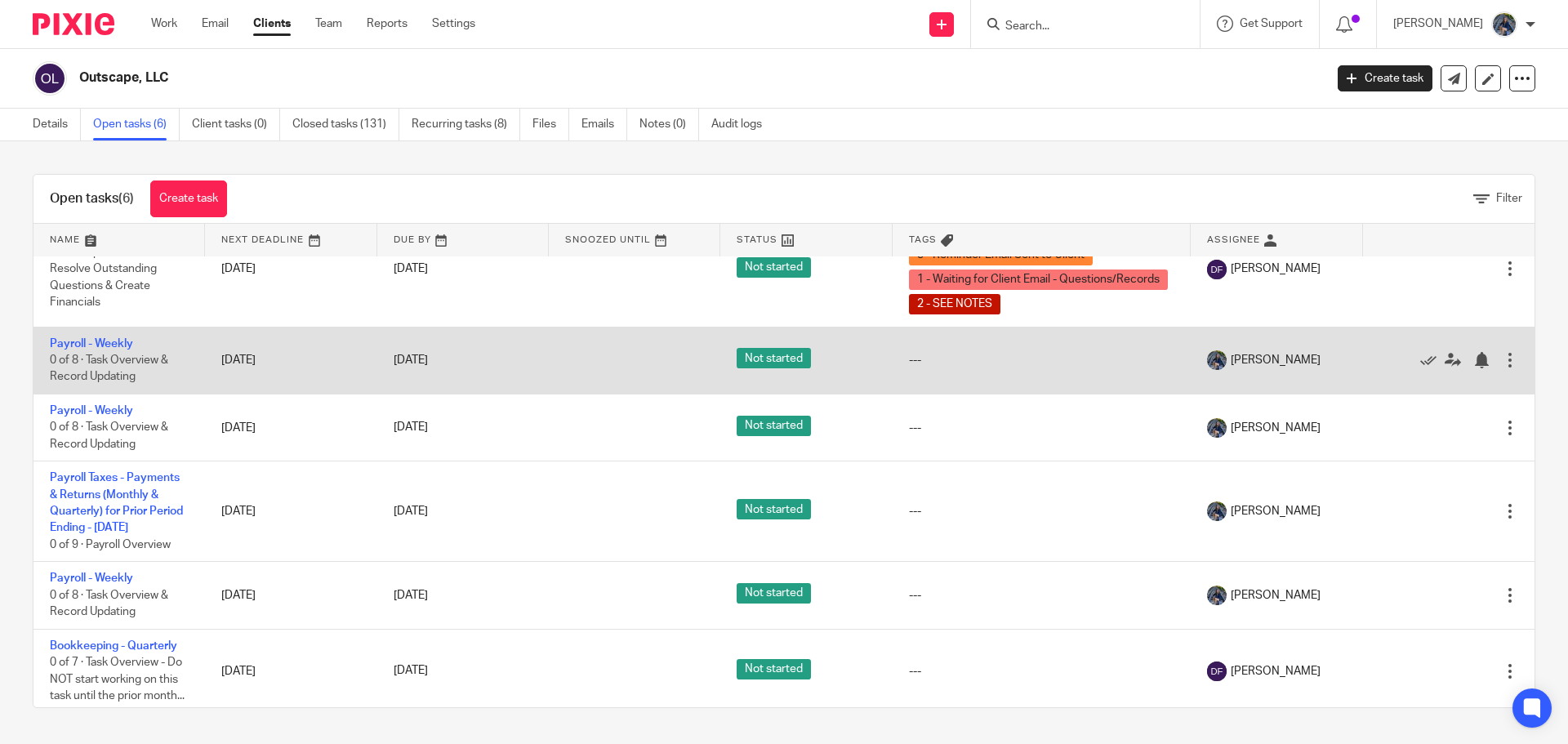
scroll to position [84, 0]
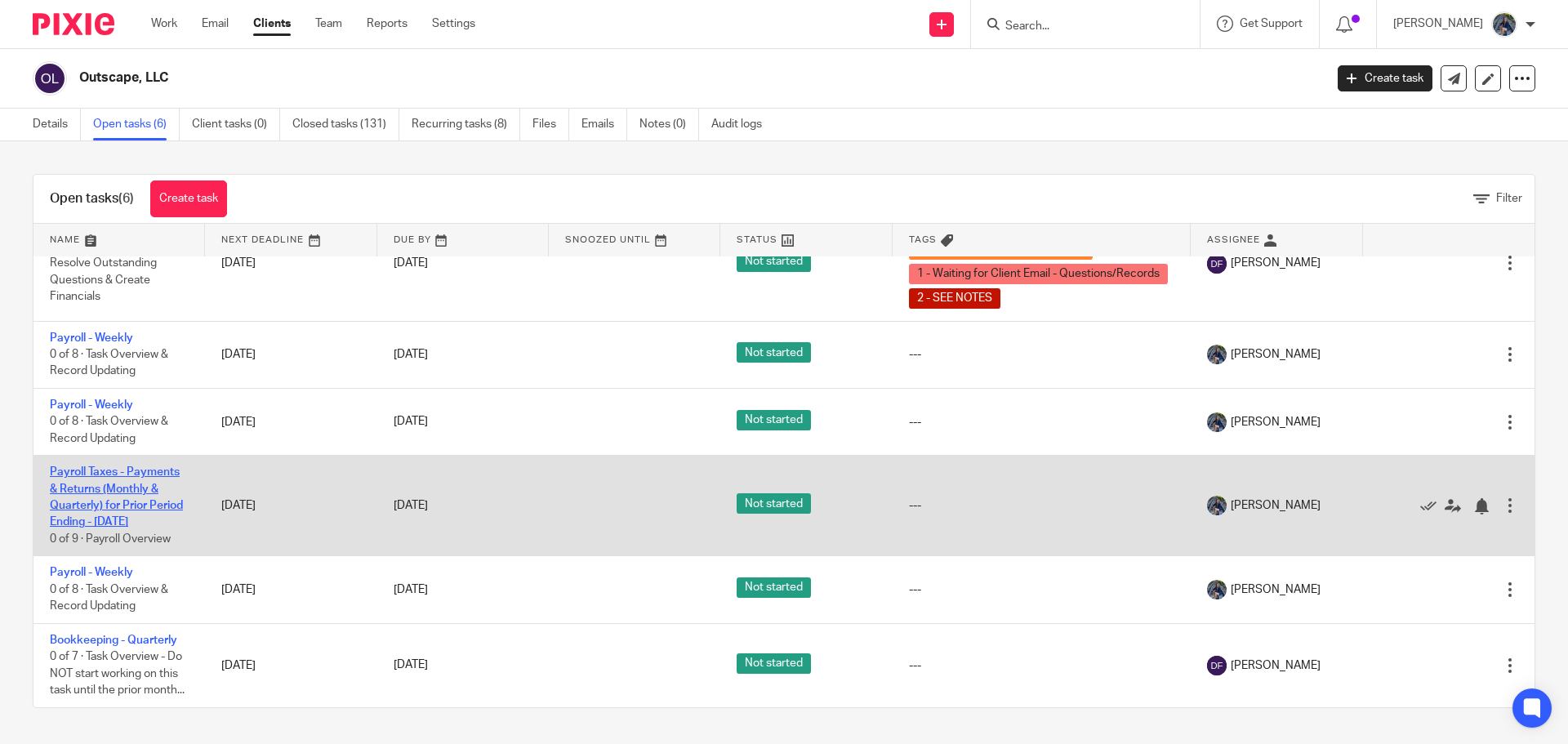
click at [127, 466] on link "Payroll Taxes - Payments & Returns (Monthly & Quarterly) for Prior Period Endin…" at bounding box center [116, 497] width 133 height 61
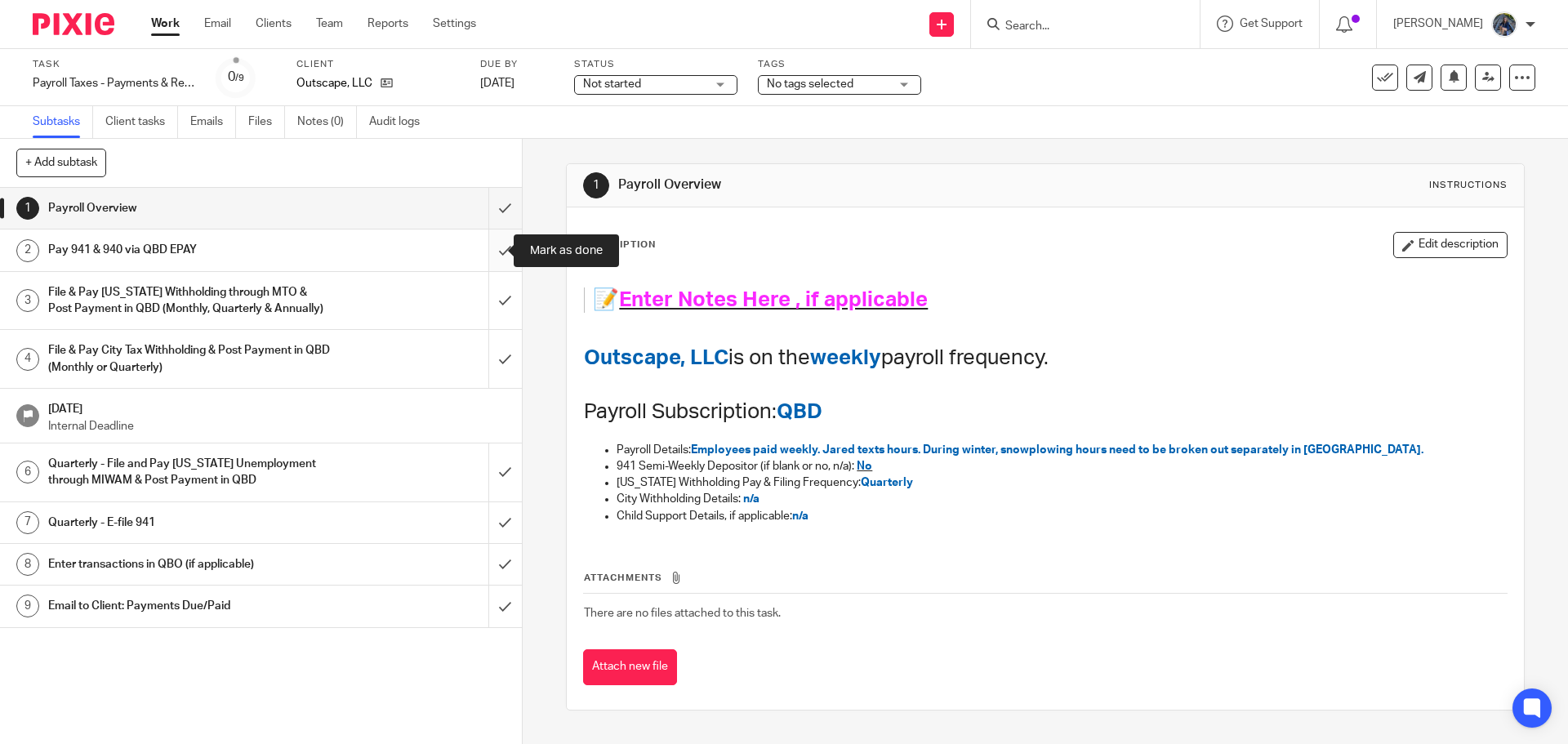
click at [491, 246] on input "submit" at bounding box center [261, 250] width 522 height 41
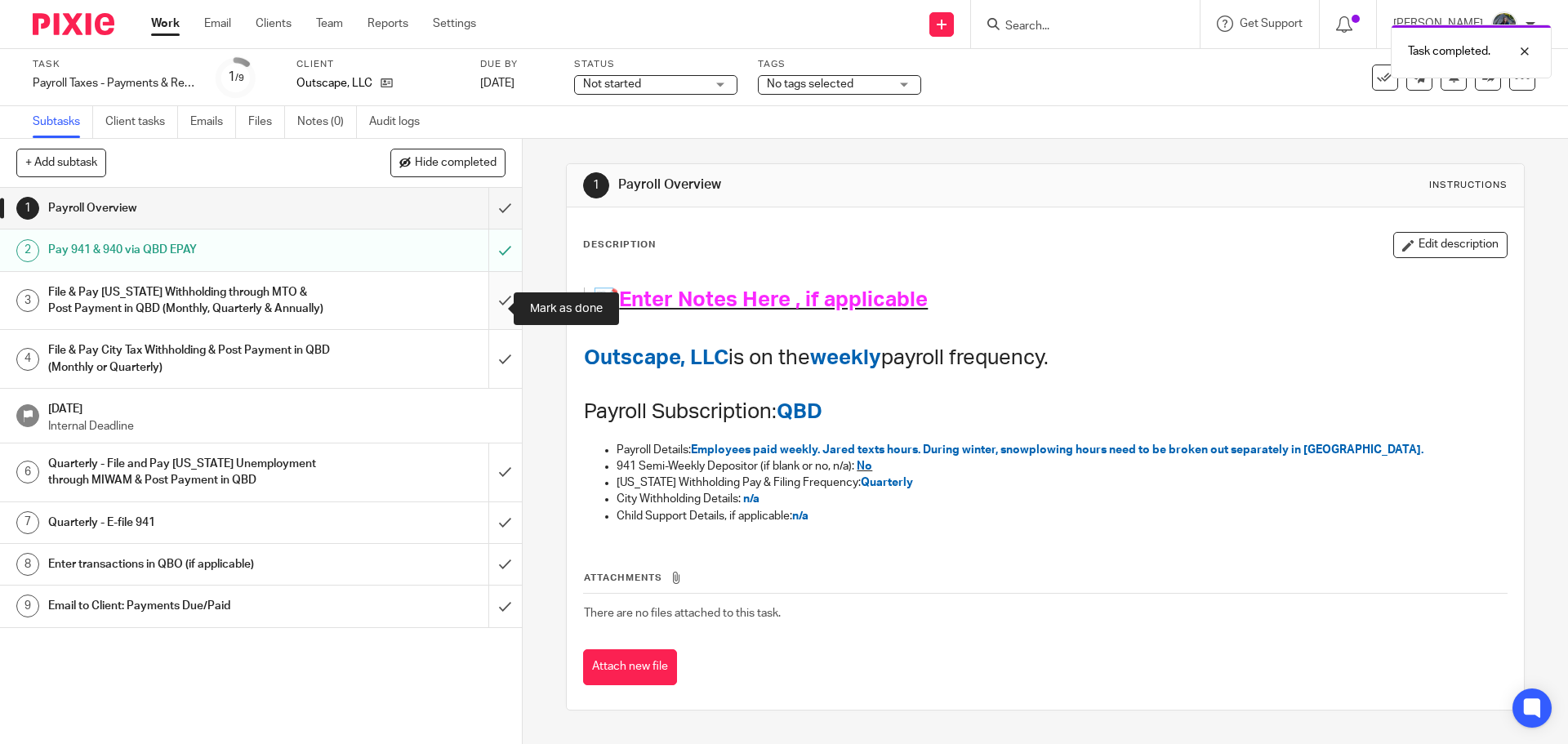
click at [481, 304] on input "submit" at bounding box center [261, 301] width 522 height 58
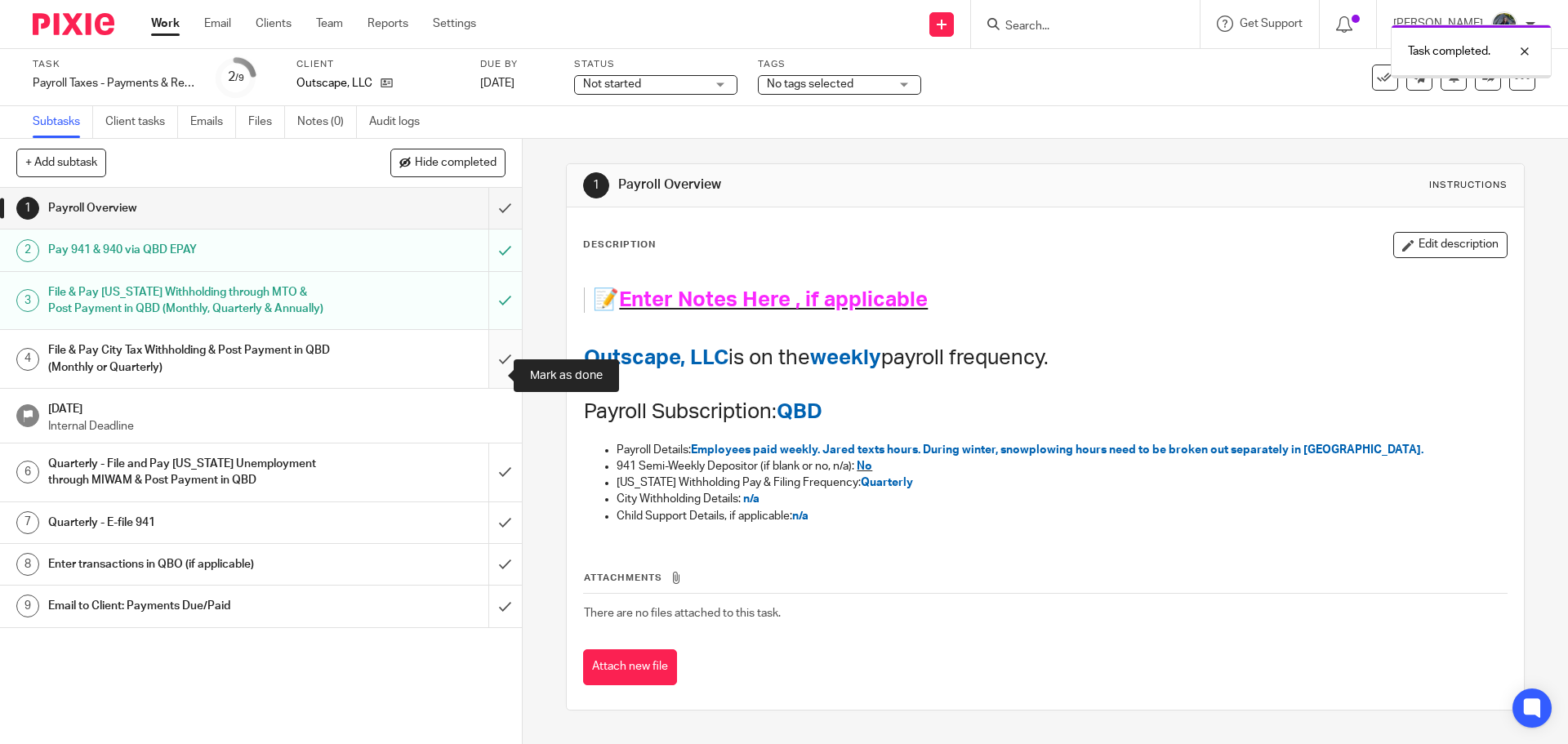
click at [484, 379] on input "submit" at bounding box center [261, 359] width 522 height 58
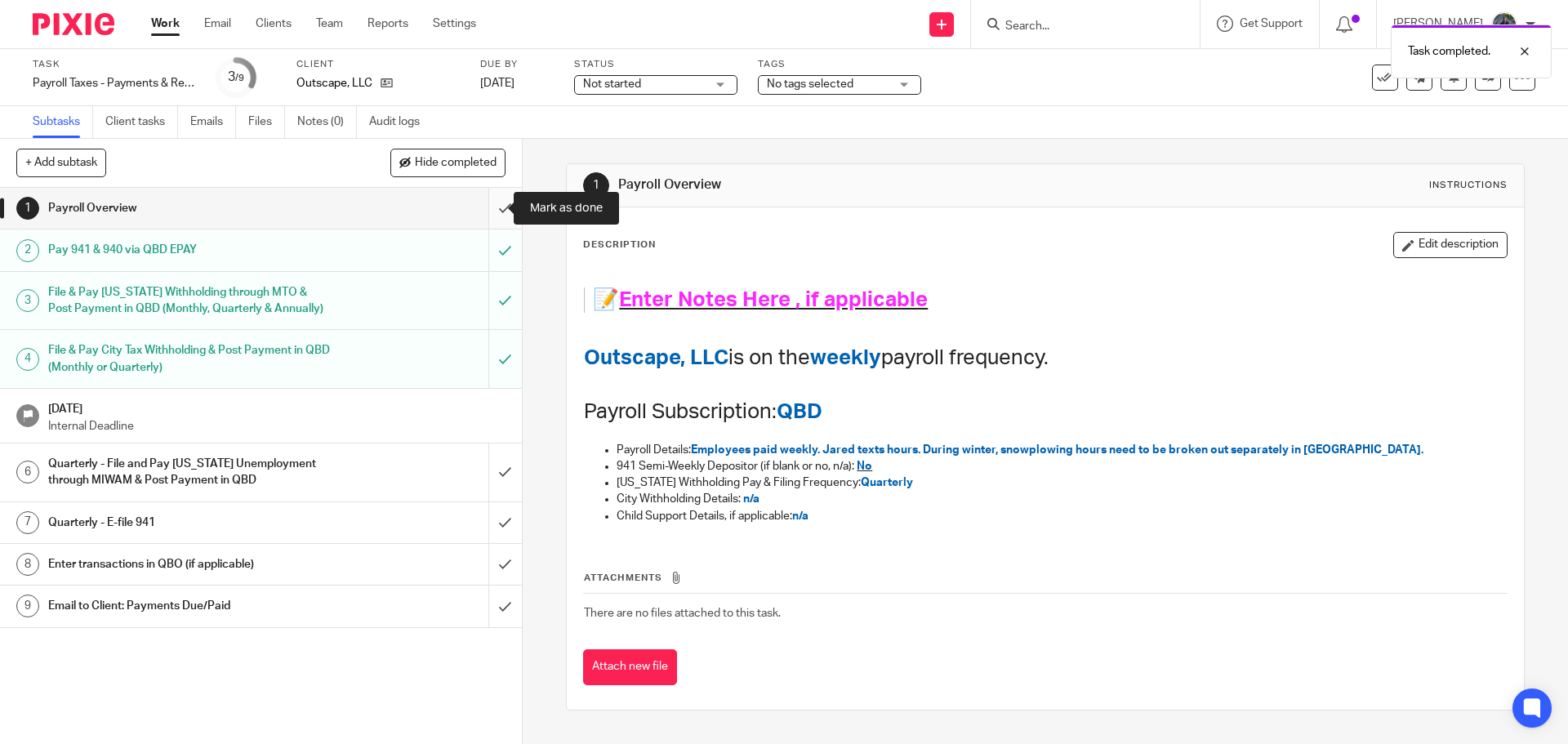
click at [493, 205] on input "submit" at bounding box center [261, 208] width 522 height 41
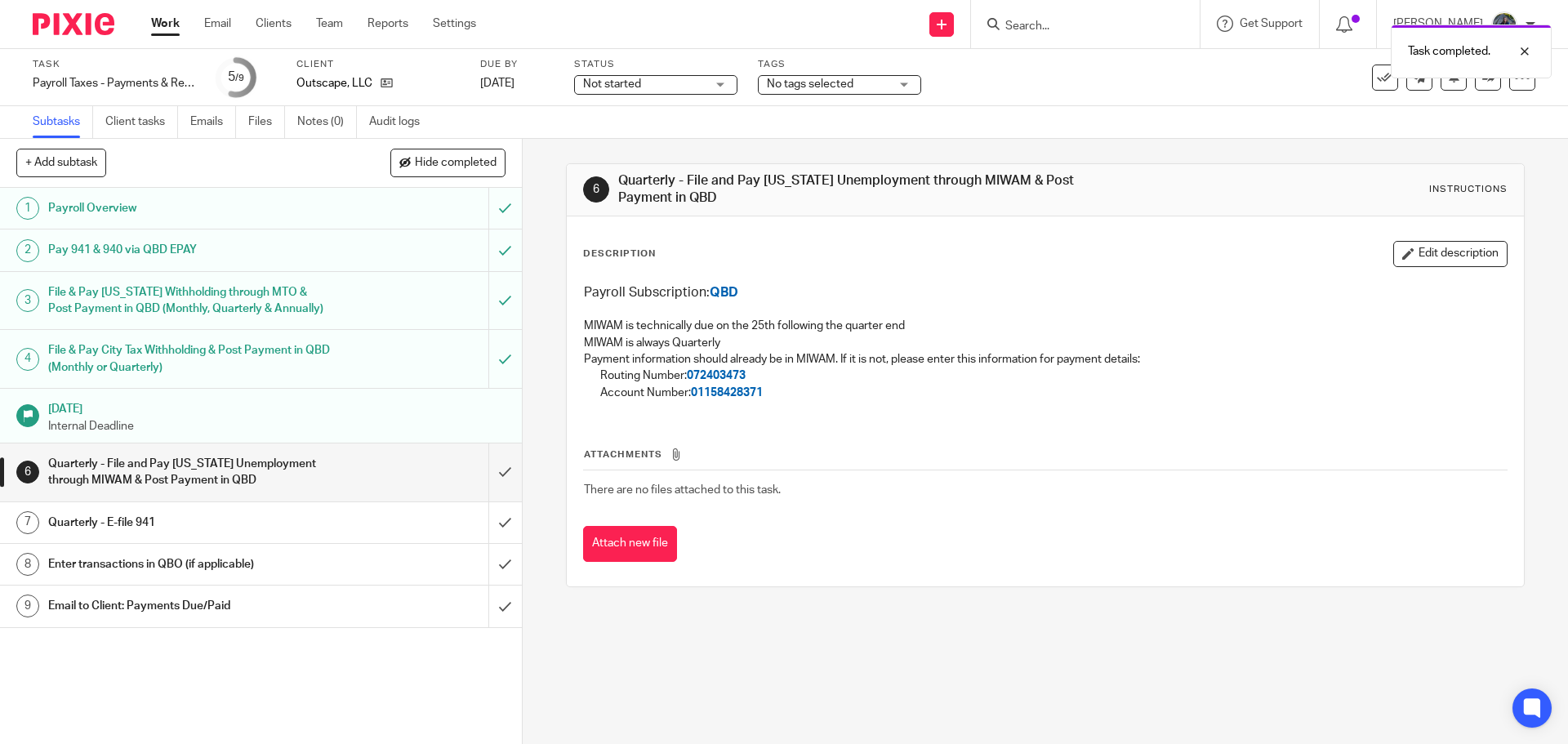
click at [663, 87] on span "Not started" at bounding box center [644, 84] width 123 height 17
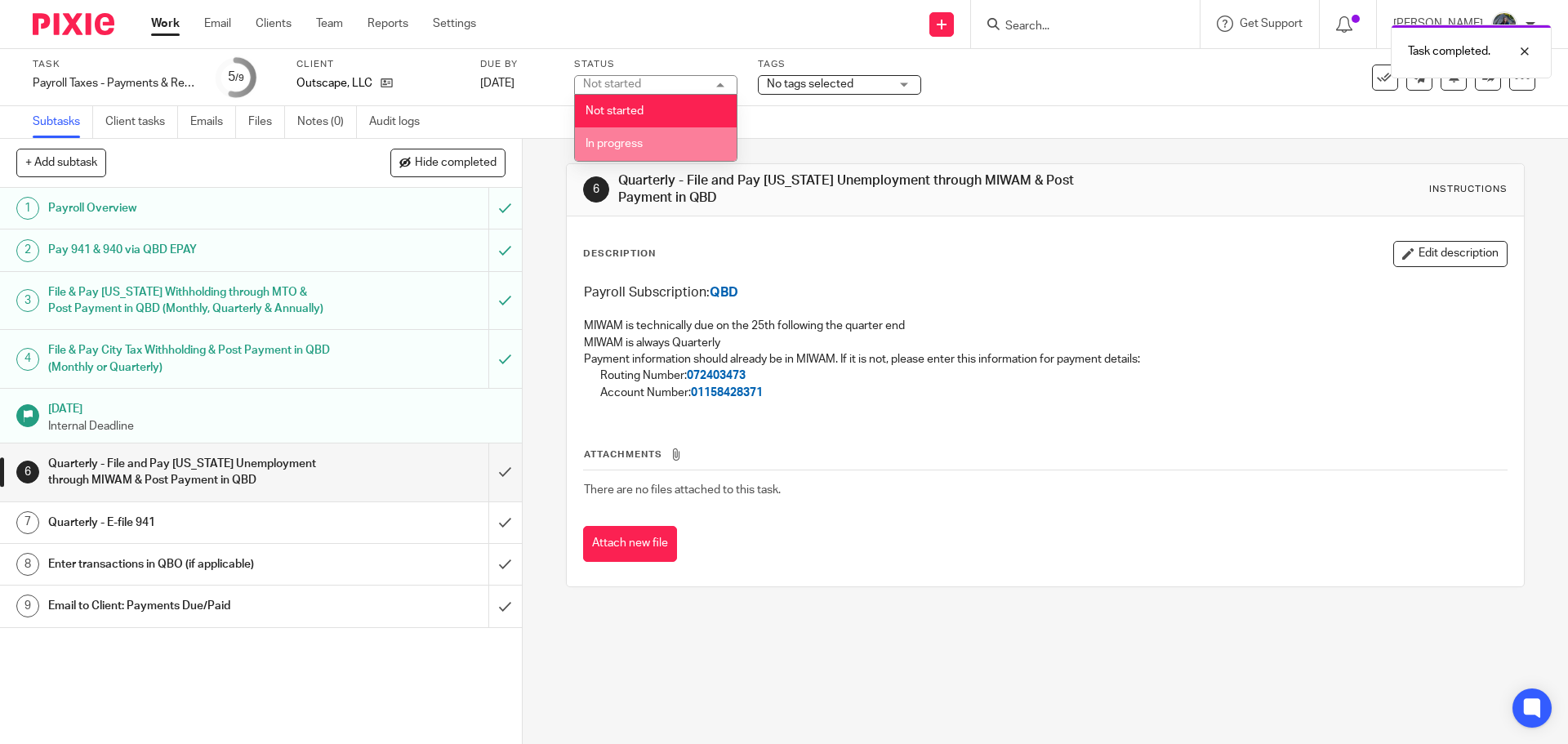
click at [648, 142] on li "In progress" at bounding box center [656, 144] width 162 height 34
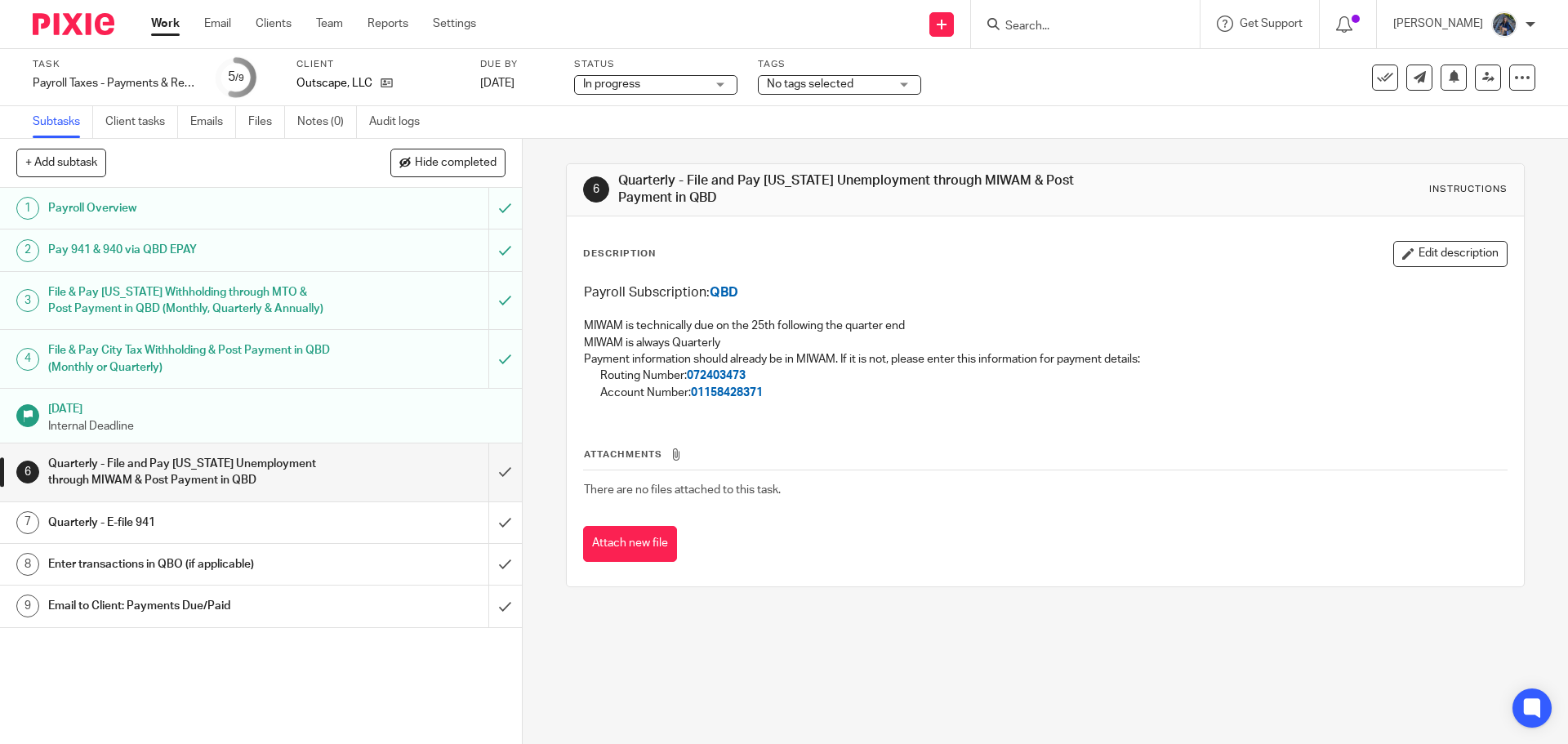
click at [167, 27] on link "Work" at bounding box center [165, 23] width 29 height 17
